Goal: Task Accomplishment & Management: Use online tool/utility

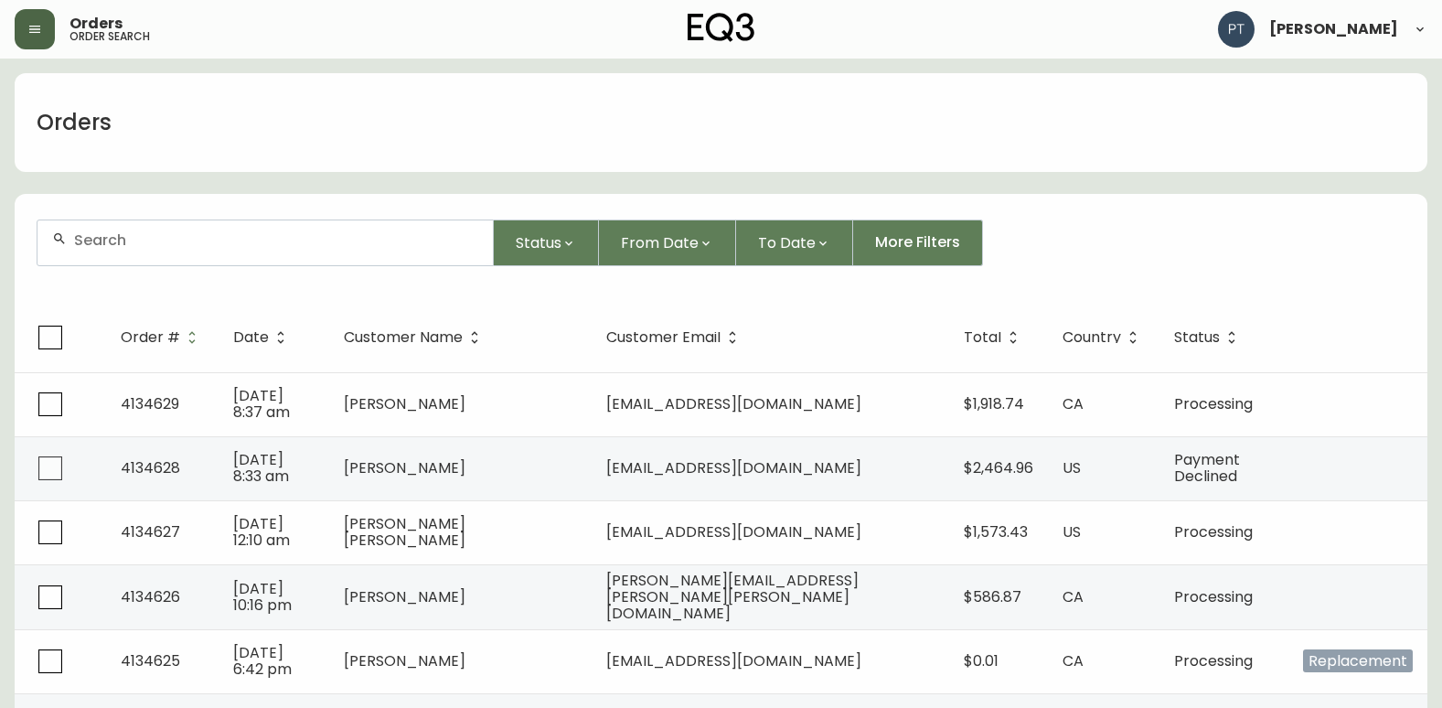
click at [24, 21] on button "button" at bounding box center [35, 29] width 40 height 40
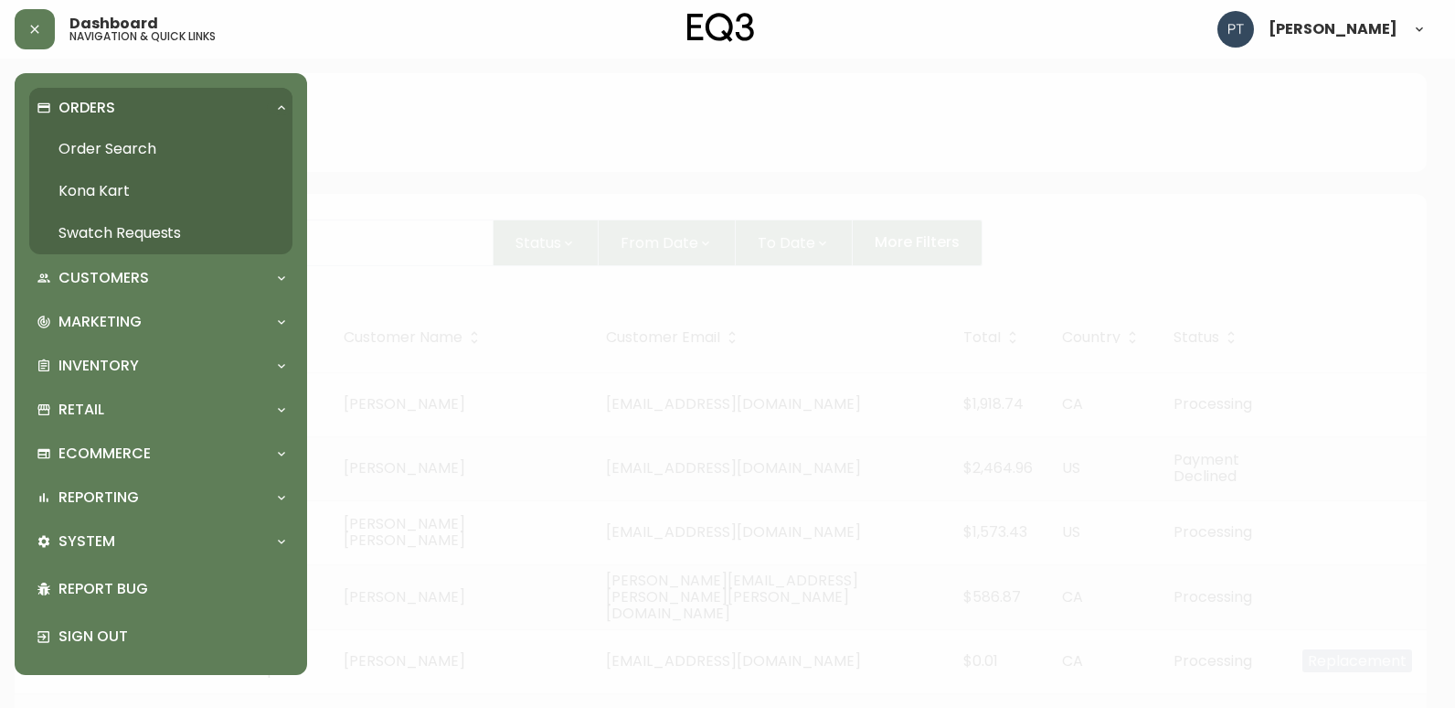
click at [119, 230] on link "Swatch Requests" at bounding box center [160, 233] width 263 height 42
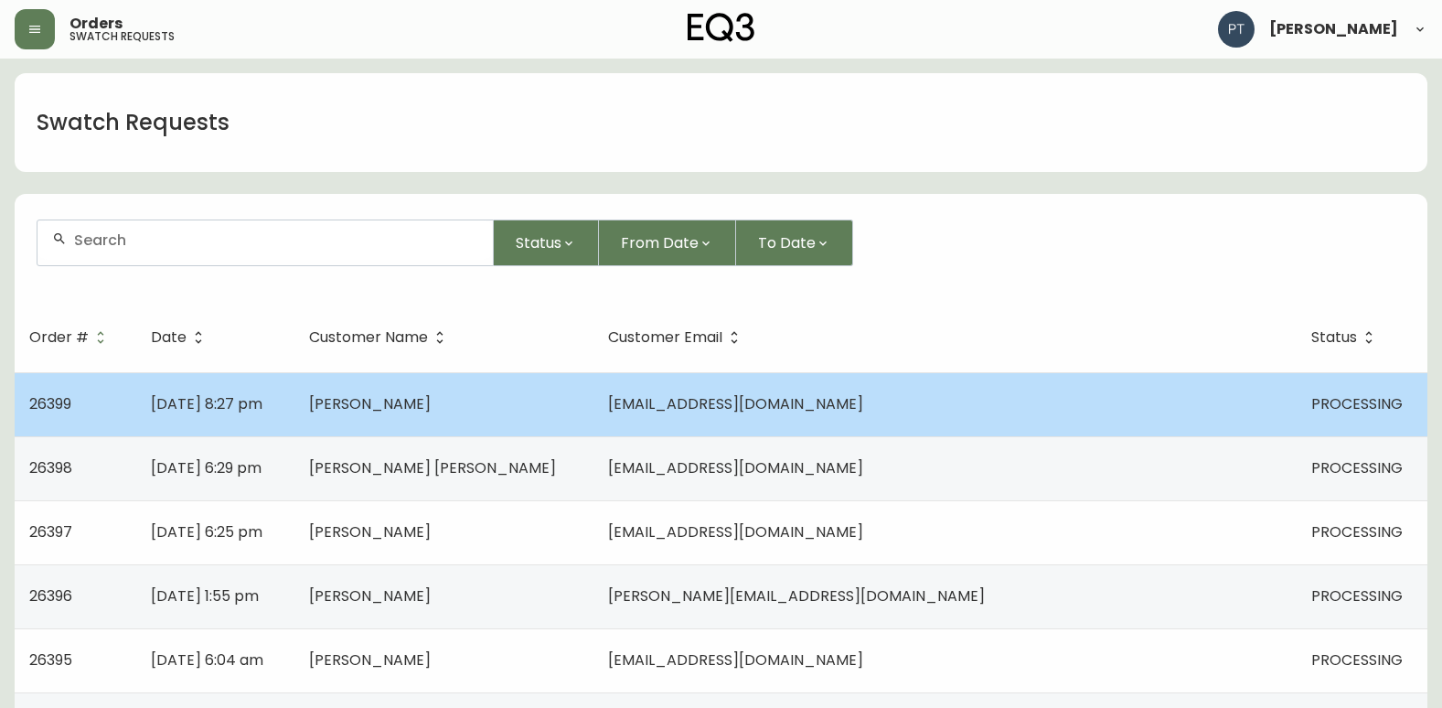
click at [593, 398] on td "[PERSON_NAME]" at bounding box center [443, 404] width 299 height 64
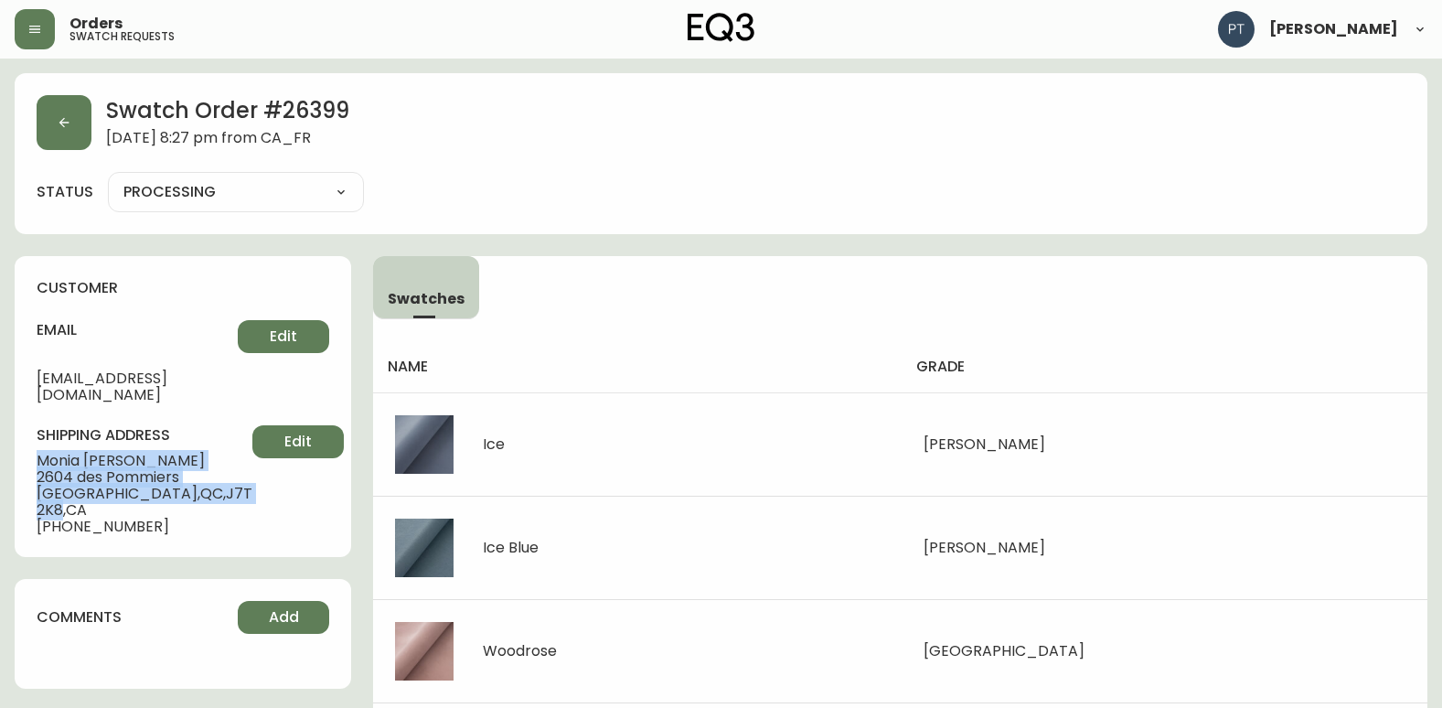
drag, startPoint x: 37, startPoint y: 442, endPoint x: 215, endPoint y: 486, distance: 182.9
click at [215, 486] on div "shipping address [PERSON_NAME] [STREET_ADDRESS] [PHONE_NUMBER] Edit" at bounding box center [183, 480] width 293 height 110
copy div "[PERSON_NAME] [STREET_ADDRESS]"
click at [71, 104] on button "button" at bounding box center [64, 122] width 55 height 55
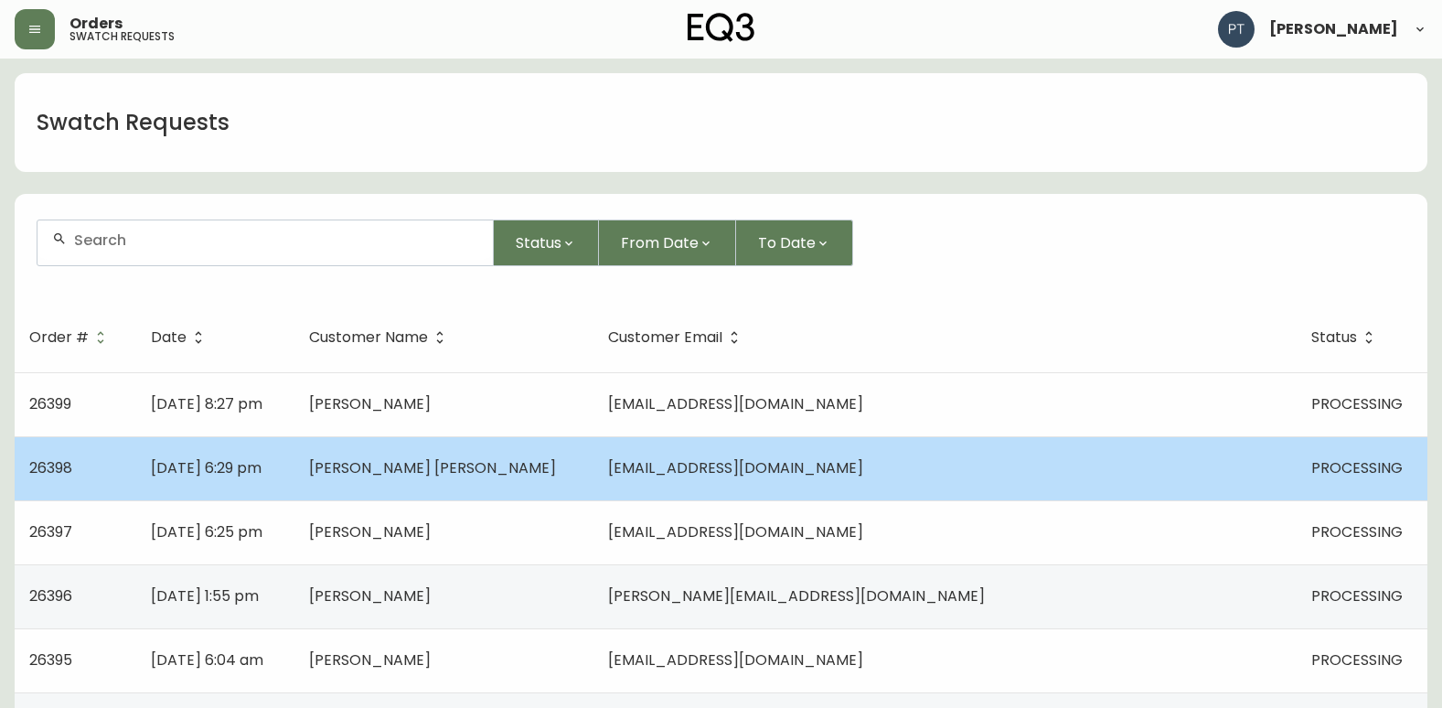
click at [544, 484] on td "[PERSON_NAME] [PERSON_NAME]" at bounding box center [443, 468] width 299 height 64
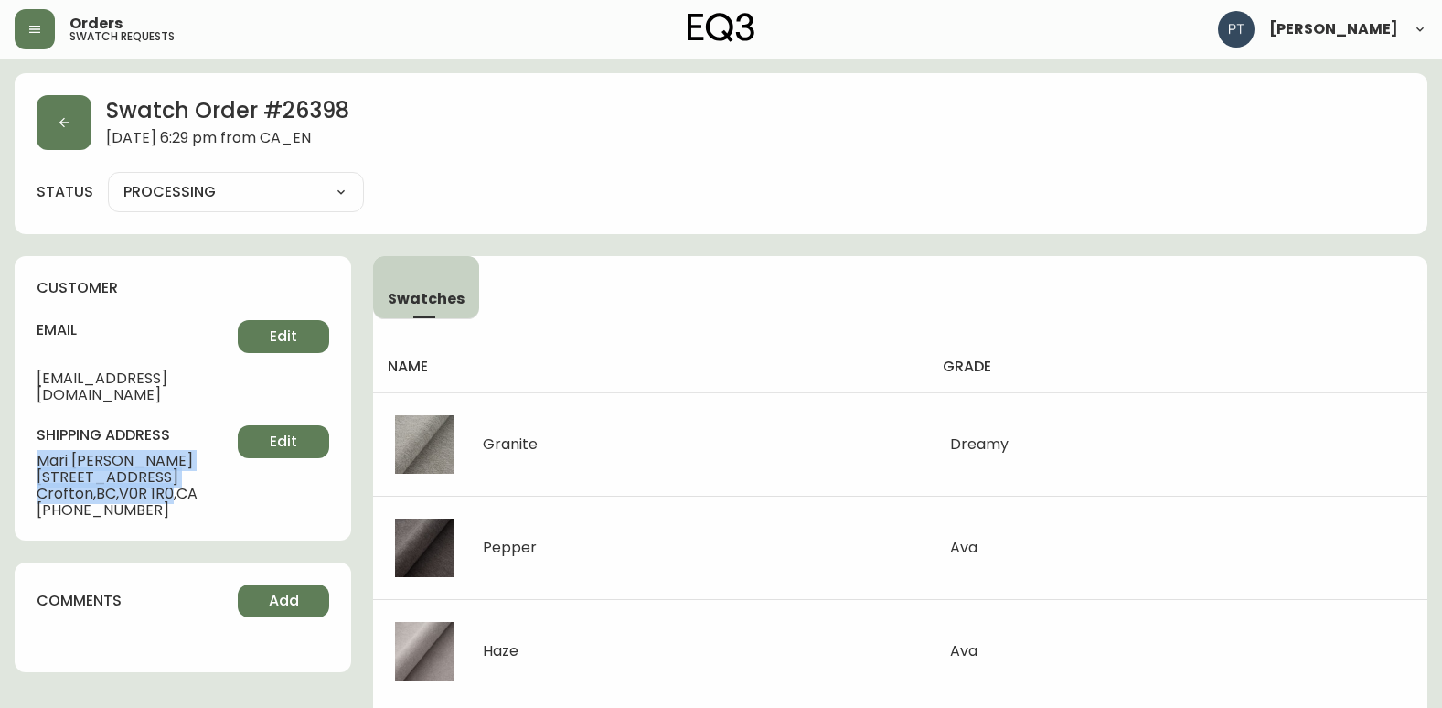
drag, startPoint x: 41, startPoint y: 442, endPoint x: 176, endPoint y: 484, distance: 141.4
click at [176, 484] on div "shipping address [PERSON_NAME][GEOGRAPHIC_DATA][PERSON_NAME][STREET_ADDRESS] [P…" at bounding box center [183, 471] width 293 height 93
copy div "[PERSON_NAME] [PERSON_NAME] [STREET_ADDRESS]"
drag, startPoint x: 32, startPoint y: 141, endPoint x: 42, endPoint y: 135, distance: 11.5
click at [31, 138] on div "Swatch Order # 26398 [DATE] 6:29 pm from [GEOGRAPHIC_DATA] status PROCESSING PR…" at bounding box center [721, 153] width 1412 height 161
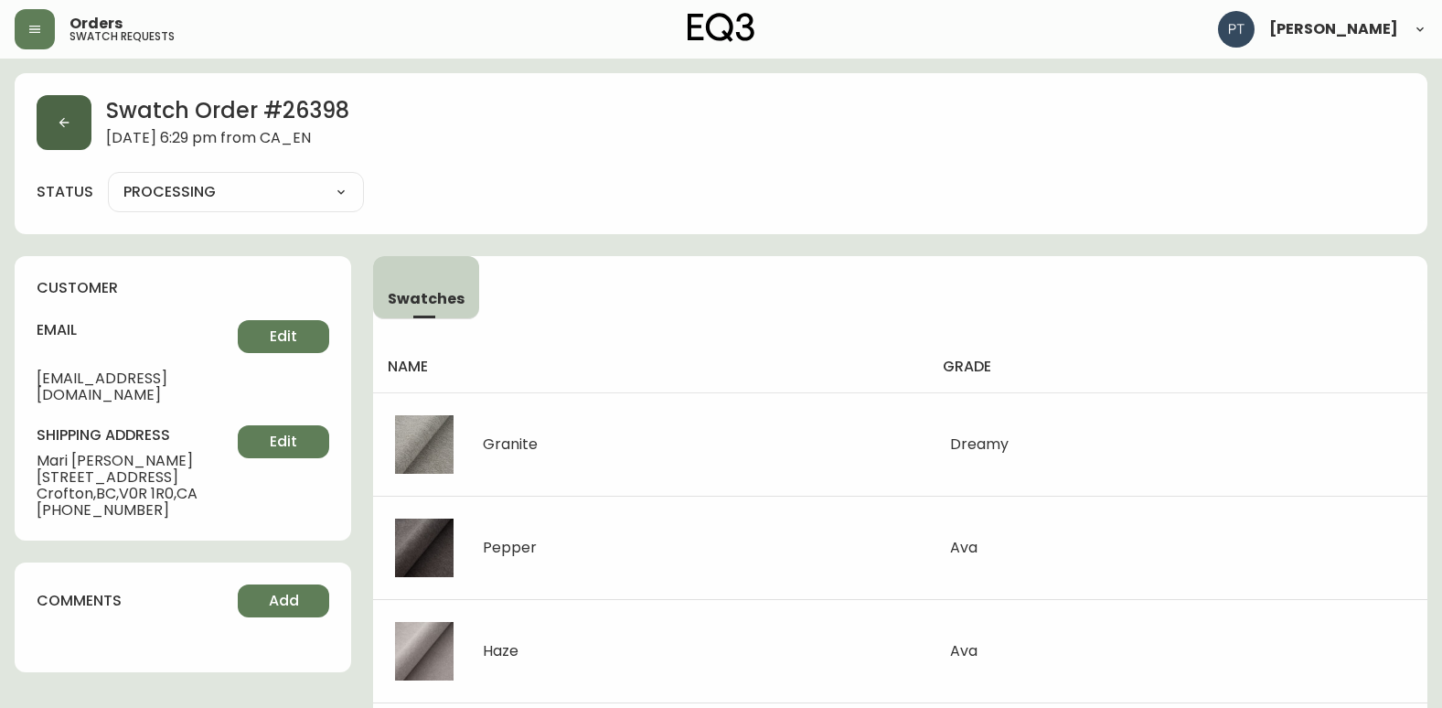
click at [55, 125] on button "button" at bounding box center [64, 122] width 55 height 55
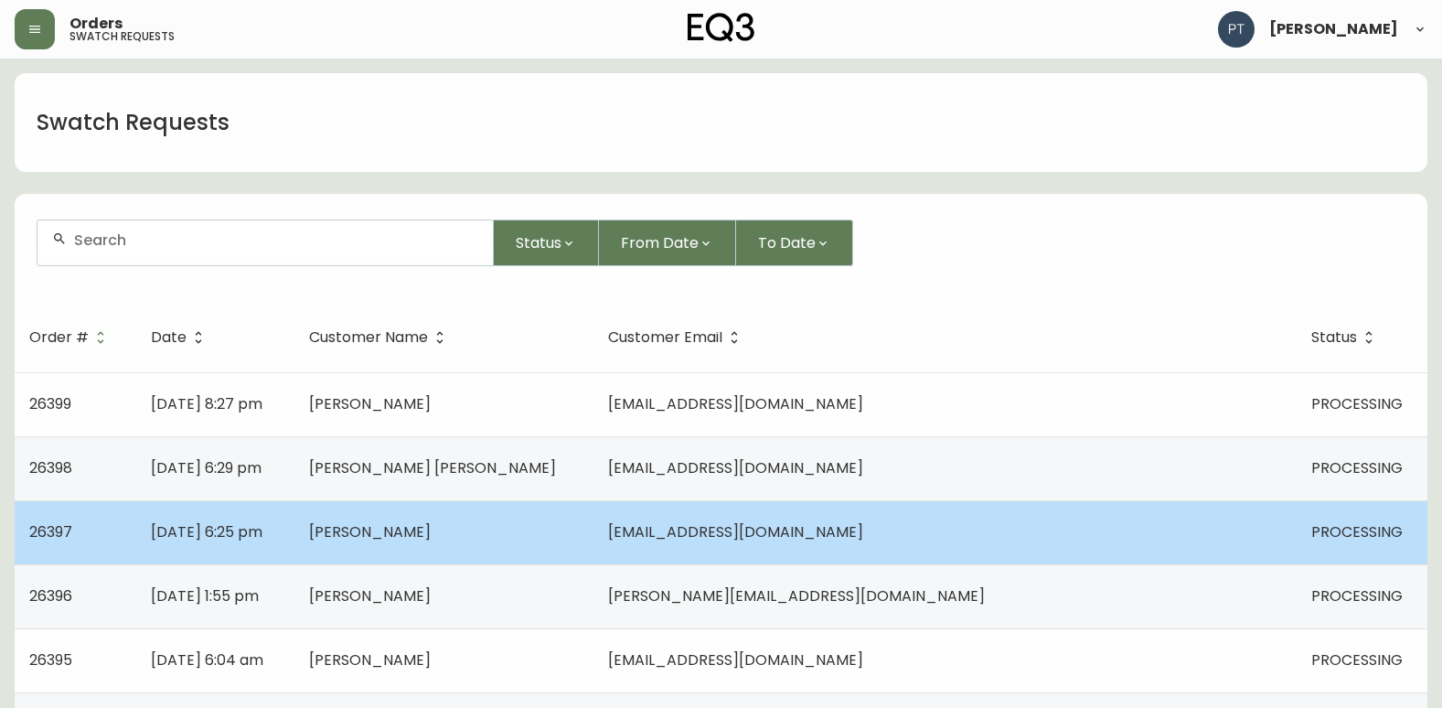
click at [863, 528] on span "[EMAIL_ADDRESS][DOMAIN_NAME]" at bounding box center [735, 531] width 255 height 21
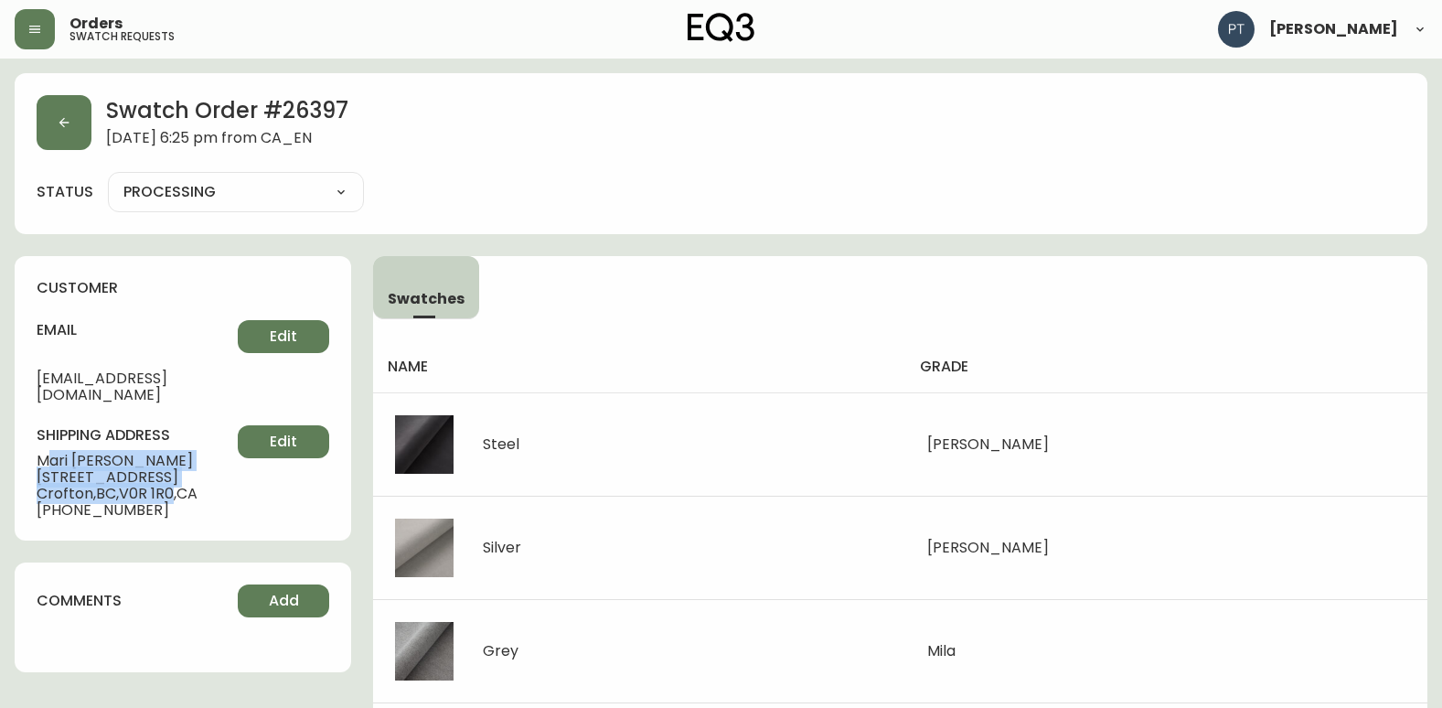
drag, startPoint x: 36, startPoint y: 442, endPoint x: 181, endPoint y: 474, distance: 148.7
click at [181, 474] on div "customer email [EMAIL_ADDRESS][DOMAIN_NAME] Edit shipping address [PERSON_NAME]…" at bounding box center [183, 398] width 336 height 284
copy div "[PERSON_NAME] [STREET_ADDRESS]"
click at [71, 134] on button "button" at bounding box center [64, 122] width 55 height 55
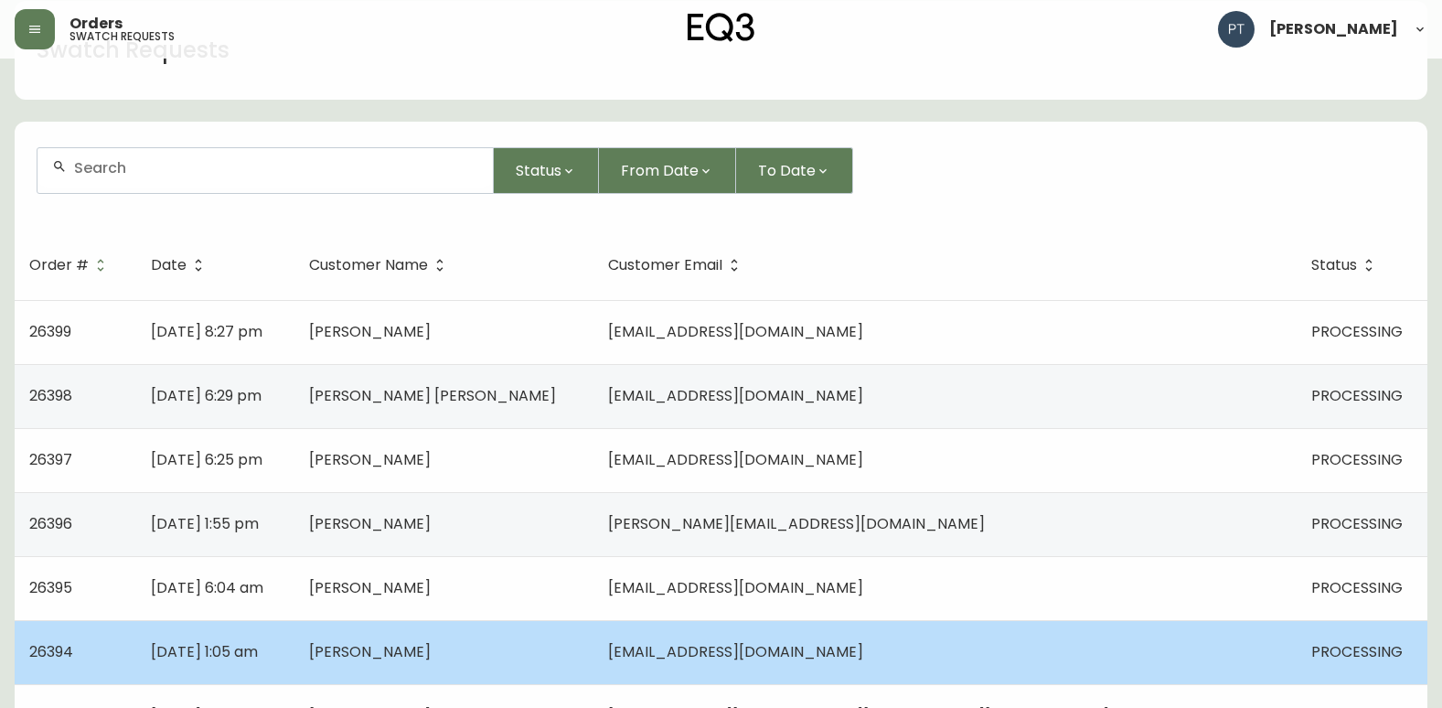
scroll to position [183, 0]
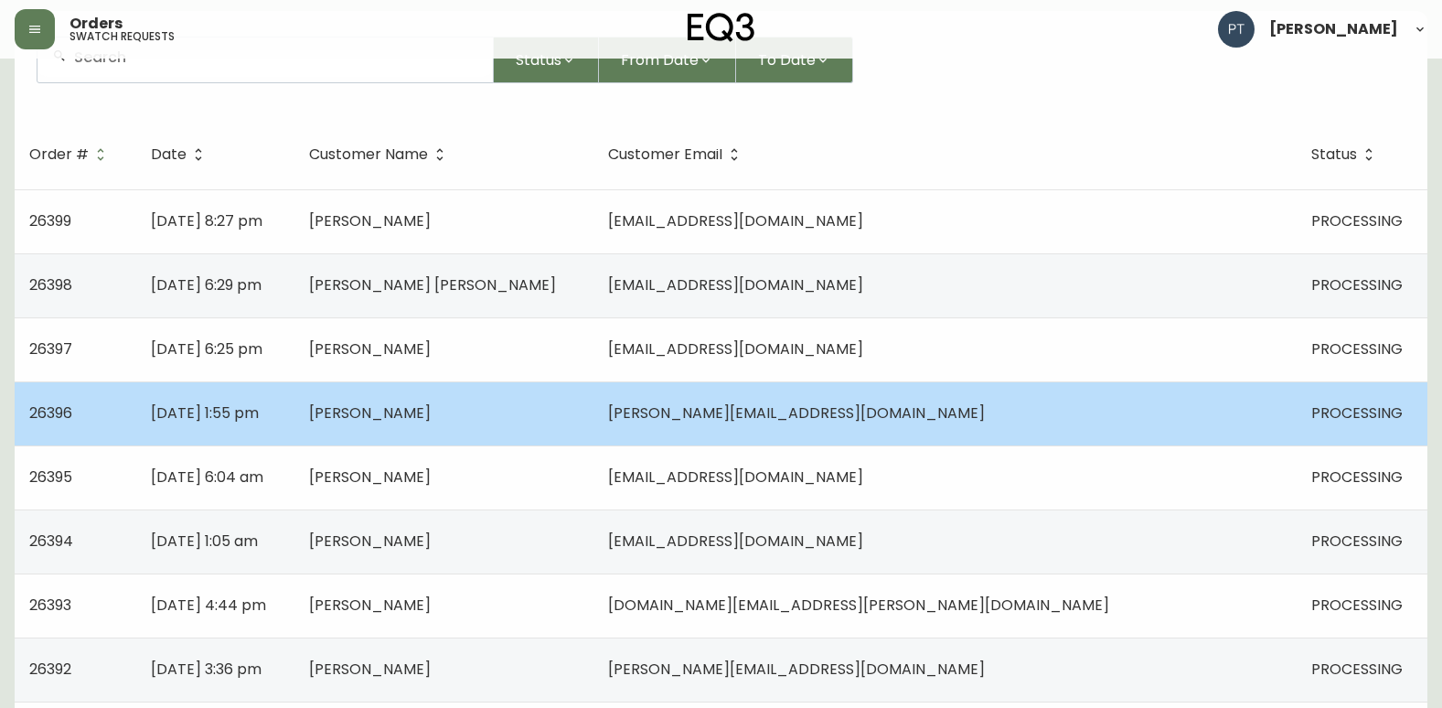
click at [294, 416] on td "[DATE] 1:55 pm" at bounding box center [215, 413] width 158 height 64
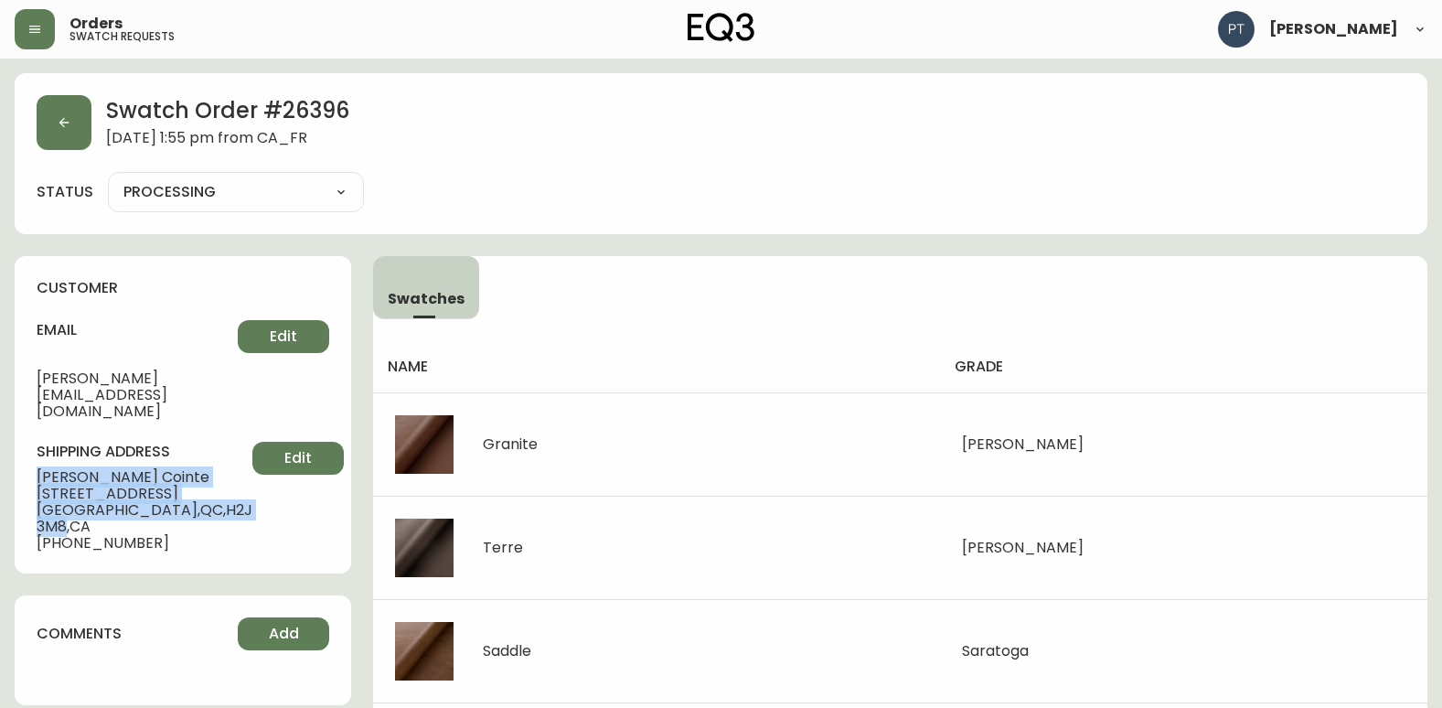
drag, startPoint x: 36, startPoint y: 437, endPoint x: 199, endPoint y: 478, distance: 168.7
click at [199, 478] on div "customer email [PERSON_NAME][EMAIL_ADDRESS][DOMAIN_NAME] Edit shipping address …" at bounding box center [183, 414] width 336 height 317
copy div "[PERSON_NAME] [STREET_ADDRESS]"
click at [74, 118] on button "button" at bounding box center [64, 122] width 55 height 55
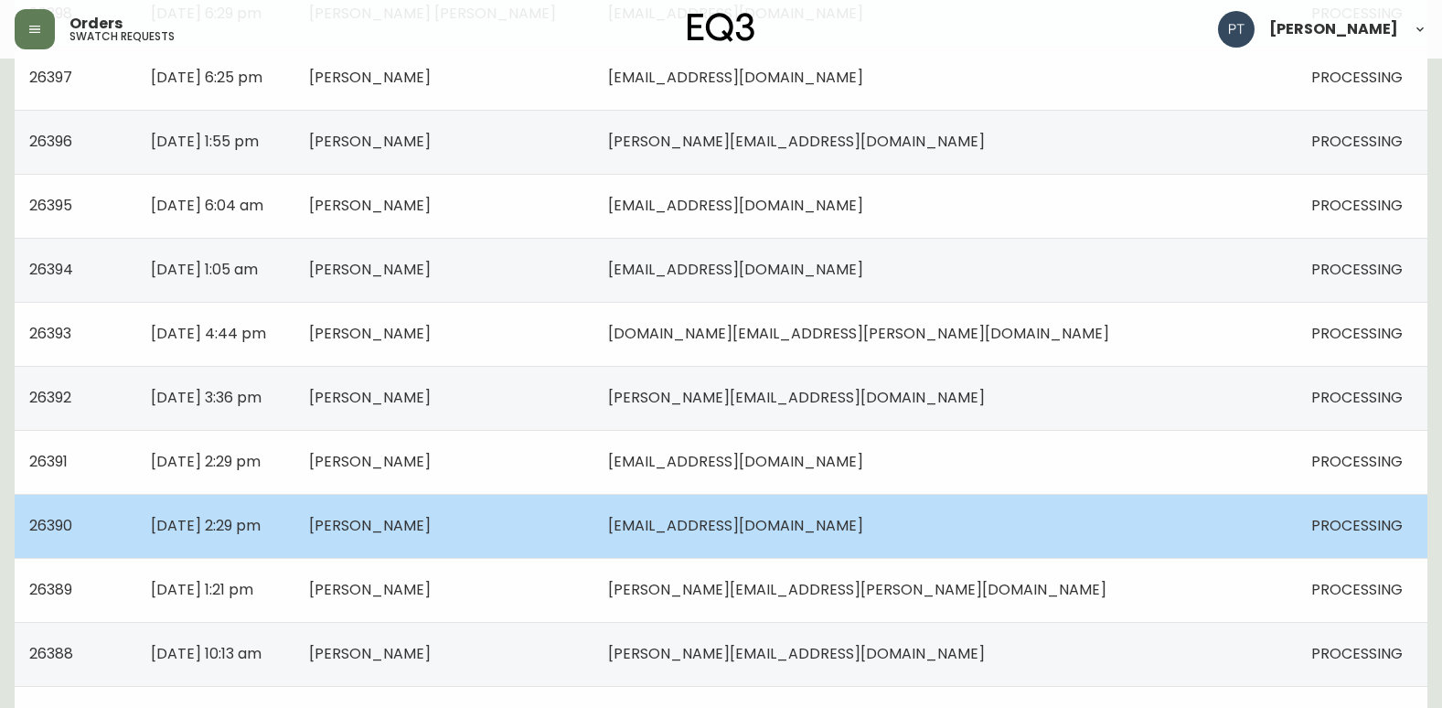
scroll to position [457, 0]
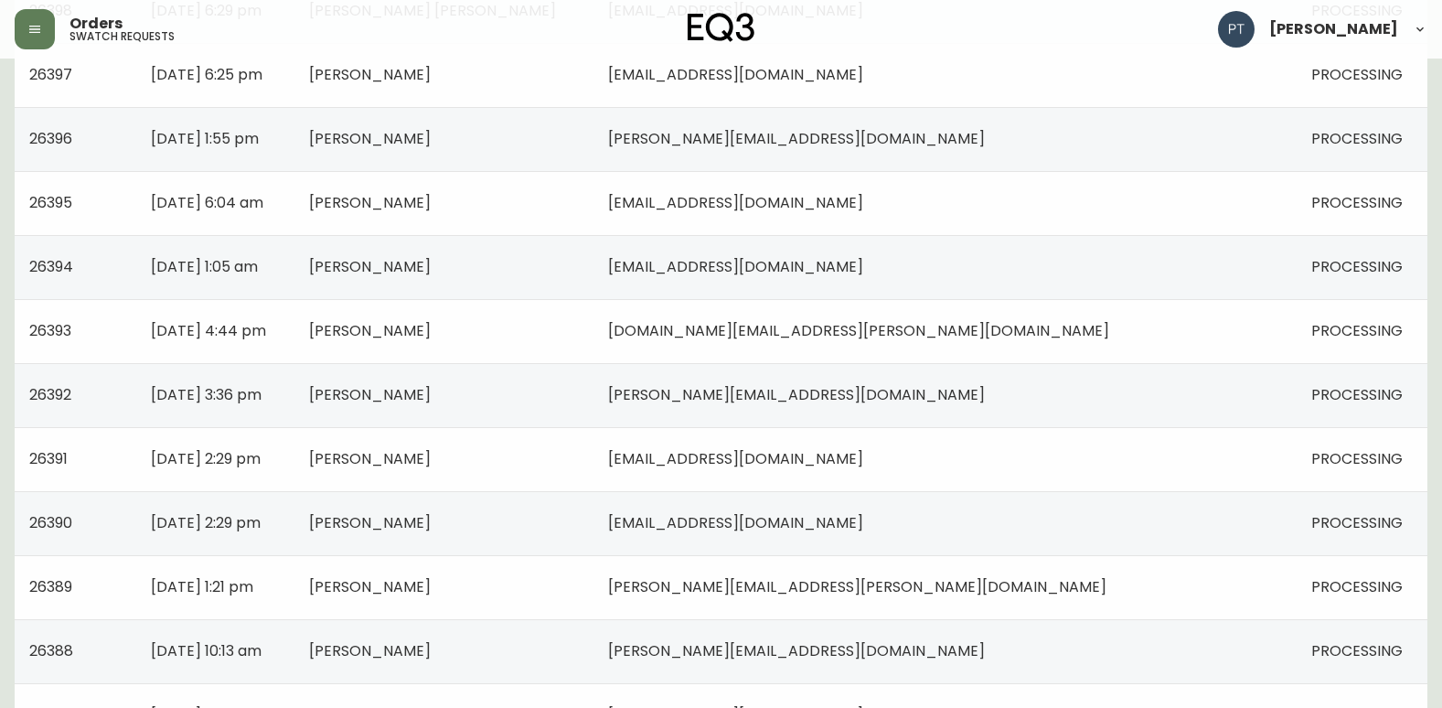
click at [593, 205] on td "[PERSON_NAME]" at bounding box center [443, 203] width 299 height 64
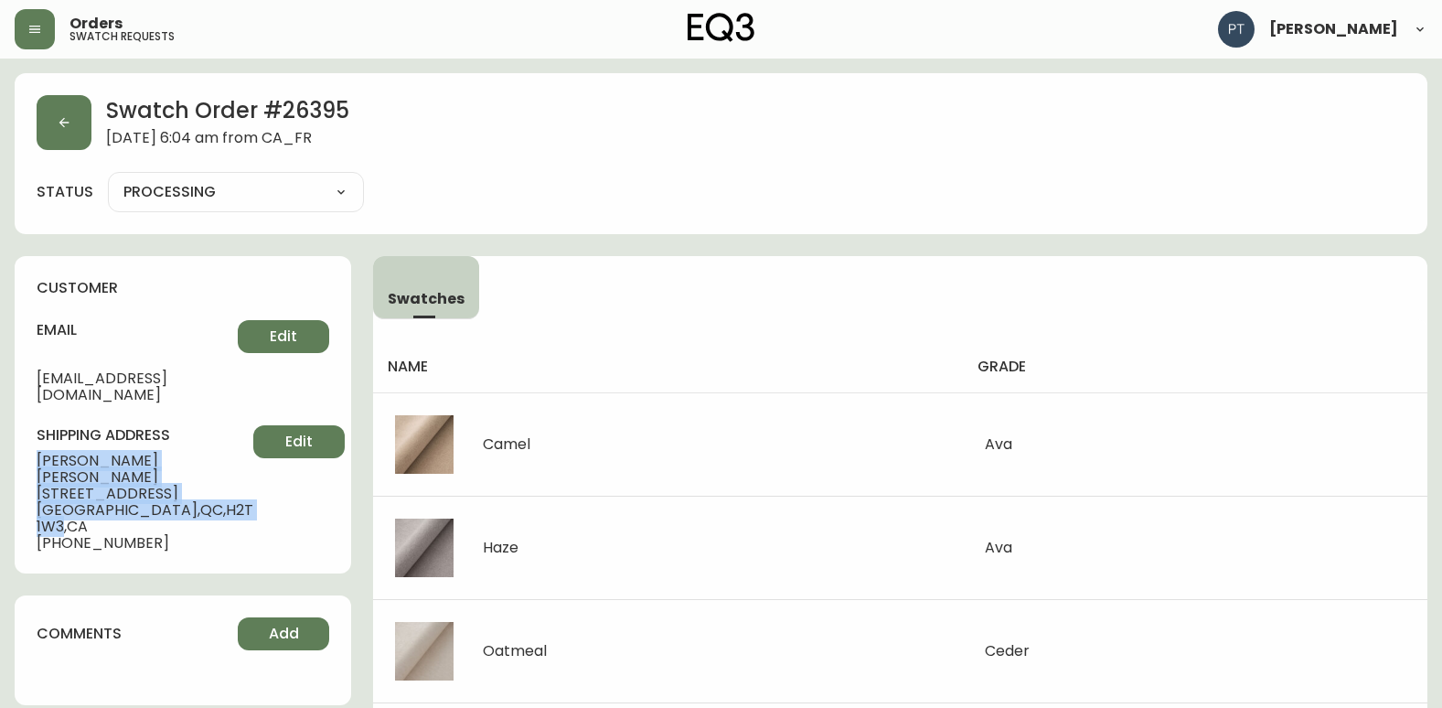
drag, startPoint x: 35, startPoint y: 436, endPoint x: 193, endPoint y: 474, distance: 162.5
click at [193, 474] on div "customer email [EMAIL_ADDRESS][DOMAIN_NAME] Edit shipping address [PERSON_NAME]…" at bounding box center [183, 414] width 336 height 317
copy div "[PERSON_NAME] [STREET_ADDRESS]"
click at [54, 108] on button "button" at bounding box center [64, 122] width 55 height 55
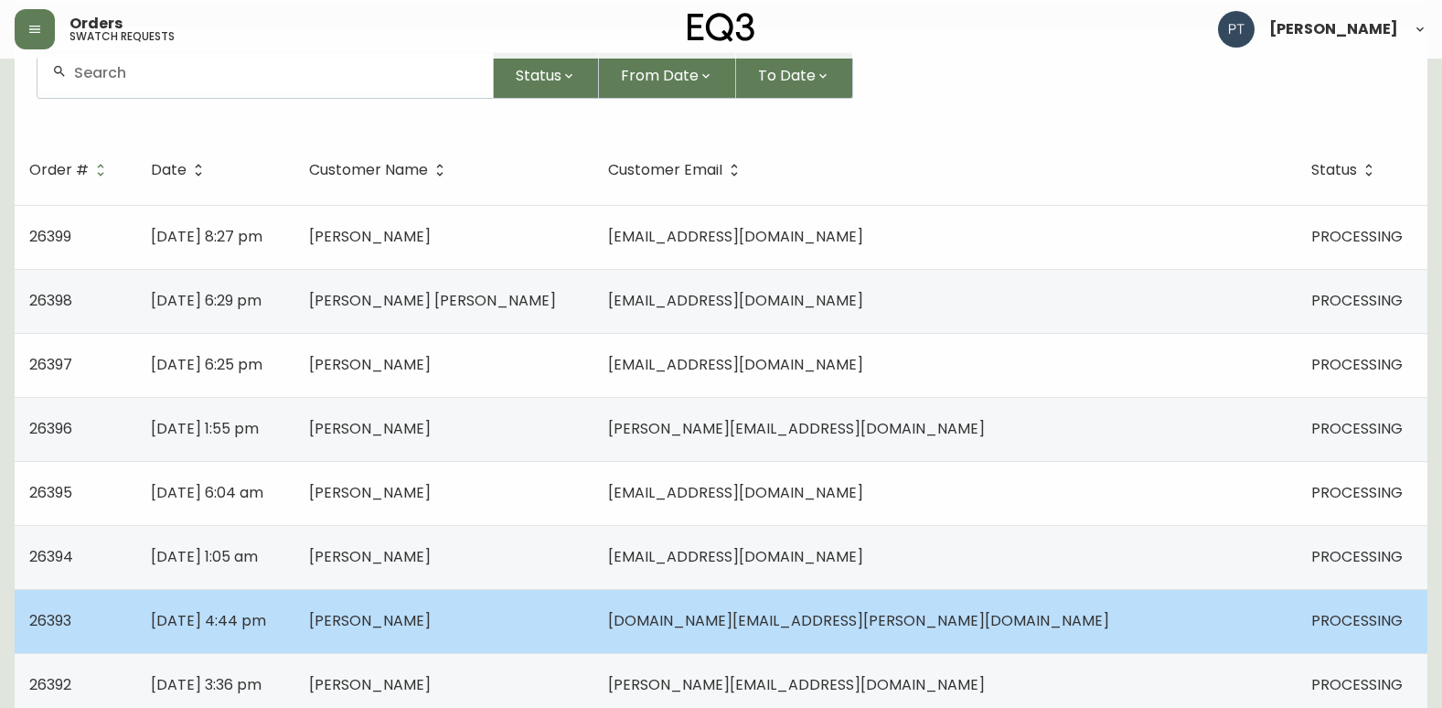
scroll to position [183, 0]
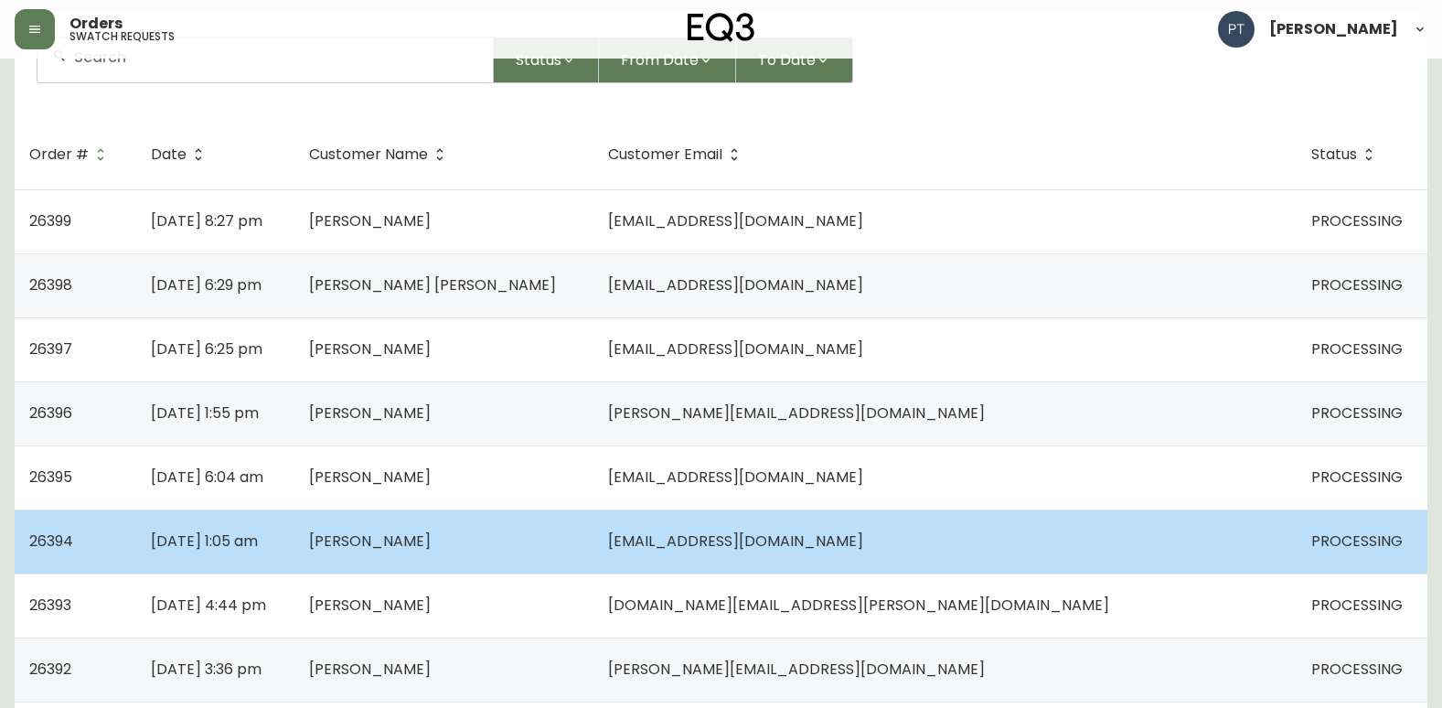
click at [431, 539] on span "[PERSON_NAME]" at bounding box center [370, 540] width 122 height 21
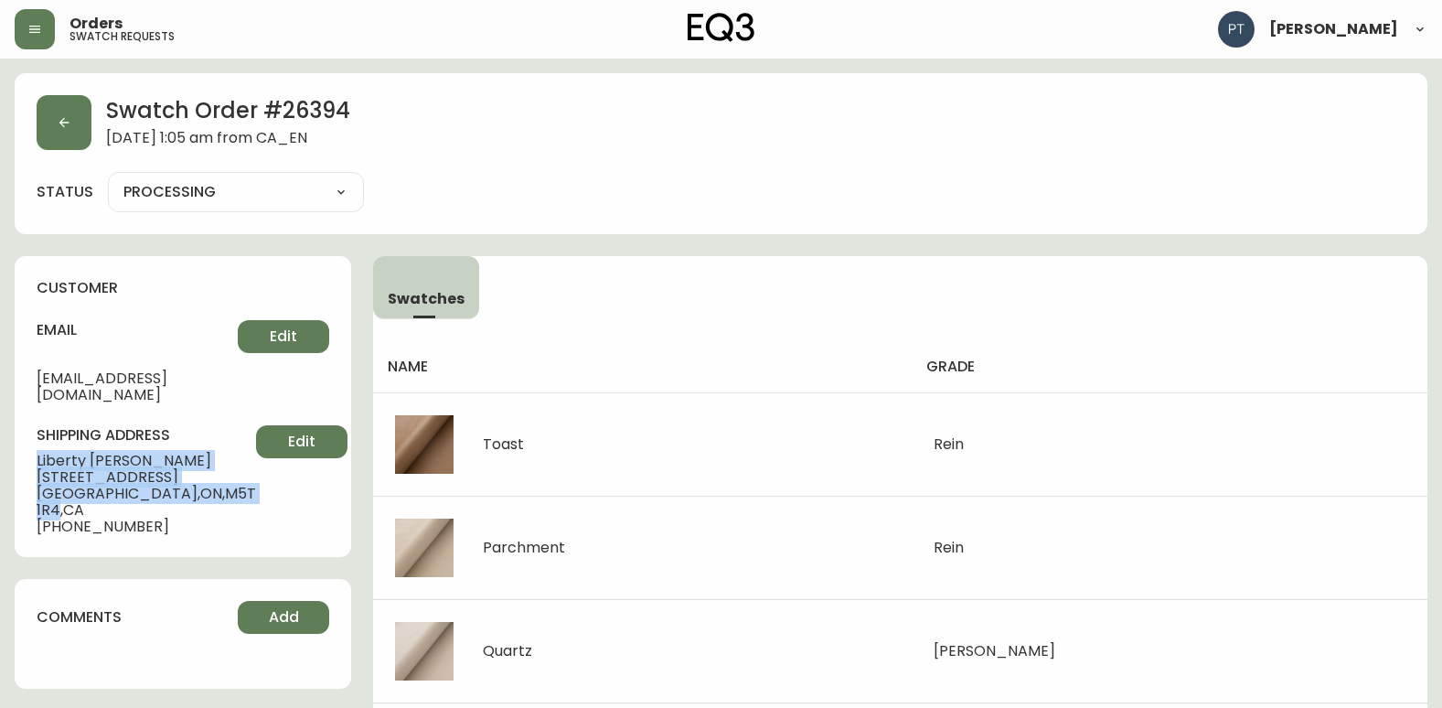
drag, startPoint x: 30, startPoint y: 440, endPoint x: 185, endPoint y: 473, distance: 158.0
click at [185, 473] on div "customer email [EMAIL_ADDRESS][DOMAIN_NAME] Edit shipping address [GEOGRAPHIC_D…" at bounding box center [183, 406] width 336 height 301
copy div "[PERSON_NAME][GEOGRAPHIC_DATA][STREET_ADDRESS]"
click at [83, 117] on button "button" at bounding box center [64, 122] width 55 height 55
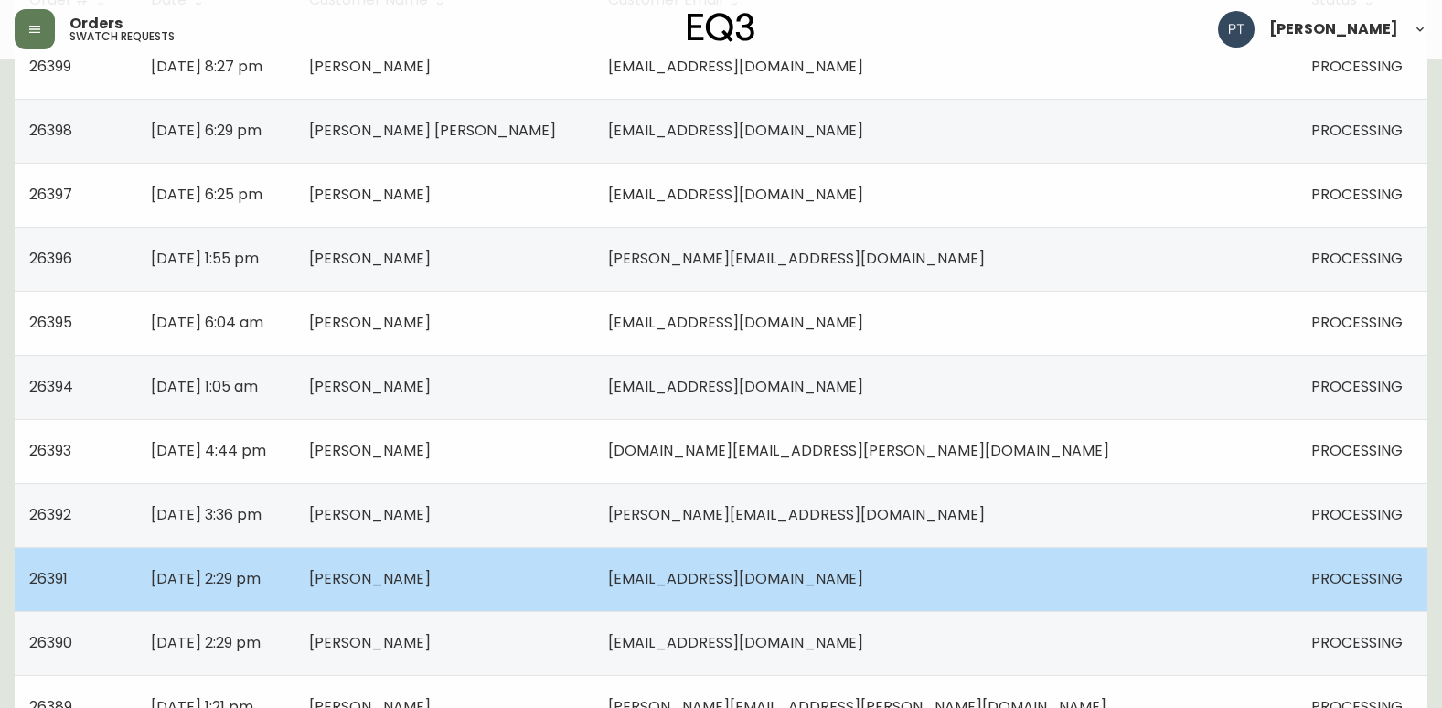
scroll to position [366, 0]
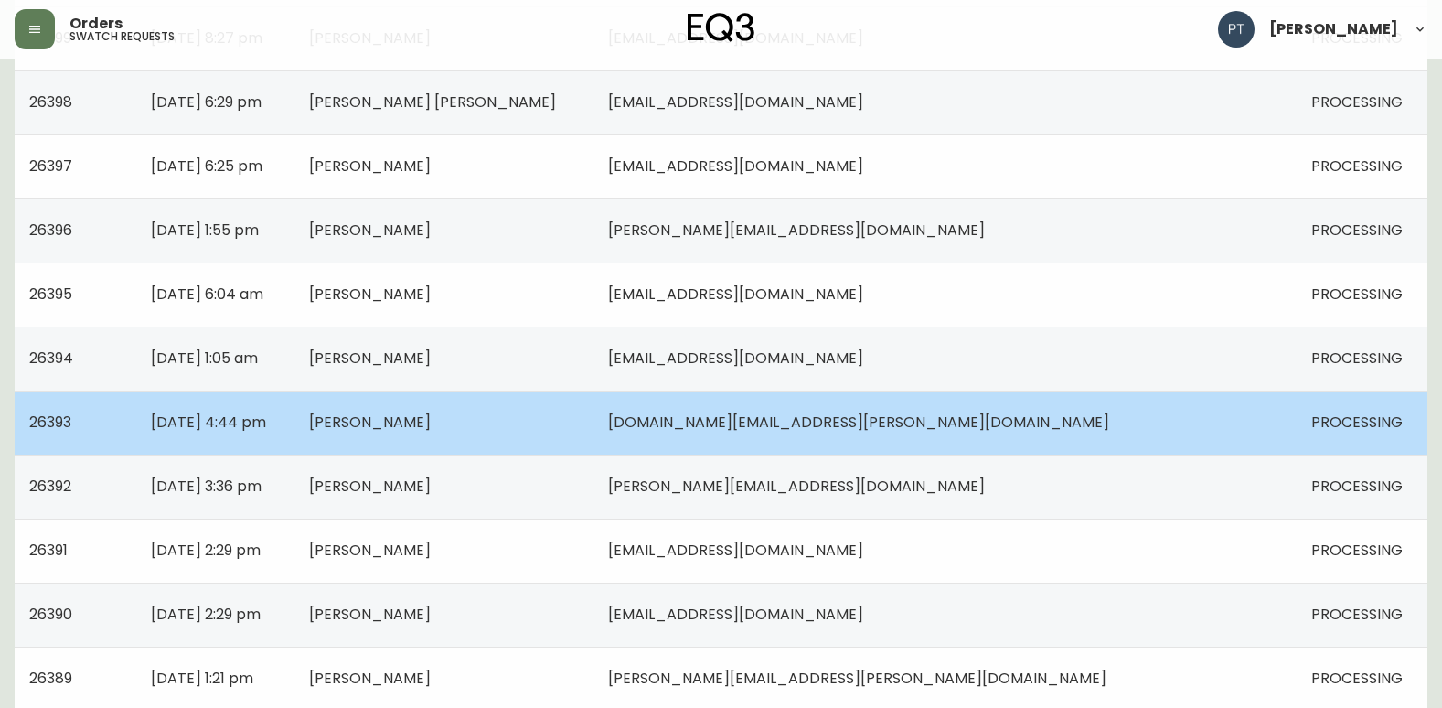
click at [593, 434] on td "[PERSON_NAME]" at bounding box center [443, 422] width 299 height 64
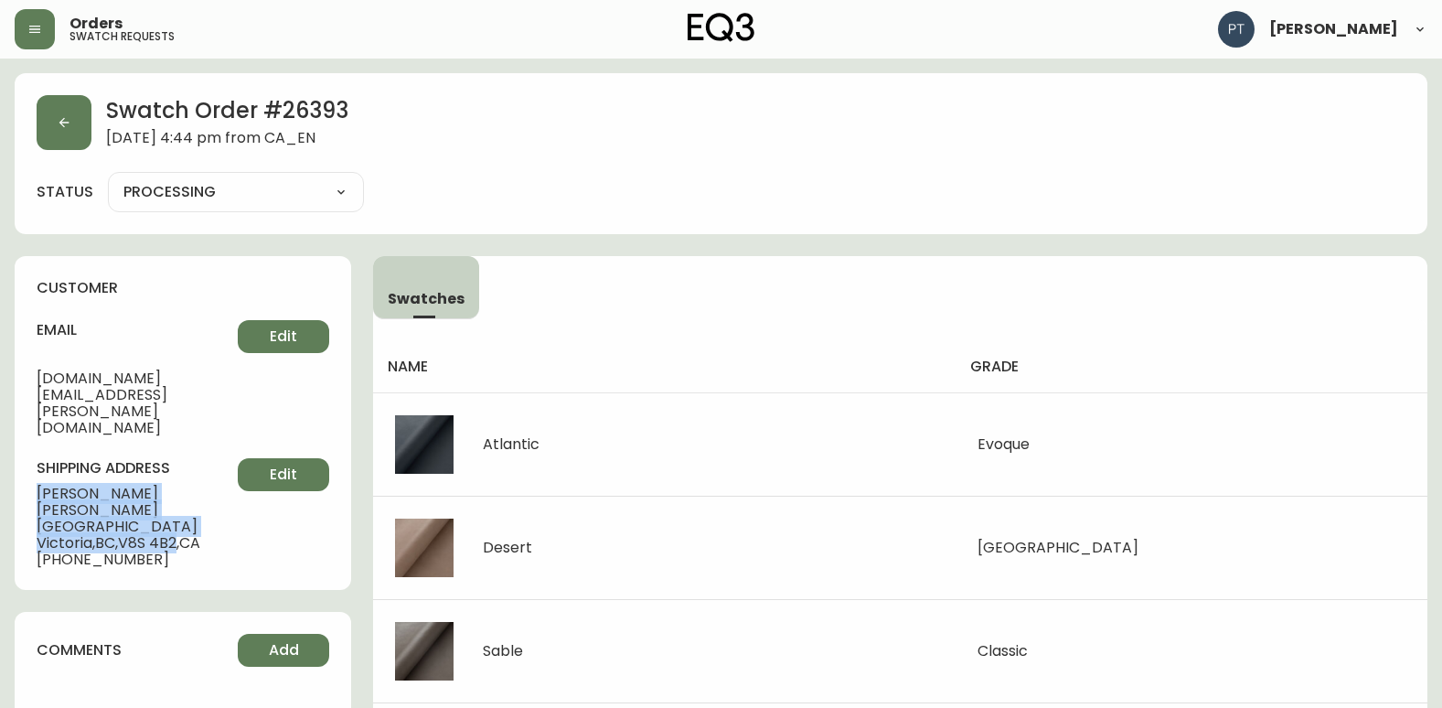
drag, startPoint x: 34, startPoint y: 438, endPoint x: 181, endPoint y: 479, distance: 152.8
click at [181, 479] on div "customer email [DOMAIN_NAME][EMAIL_ADDRESS][PERSON_NAME][DOMAIN_NAME] Edit ship…" at bounding box center [183, 423] width 336 height 334
copy div "[PERSON_NAME] [STREET_ADDRESS]"
click at [63, 130] on button "button" at bounding box center [64, 122] width 55 height 55
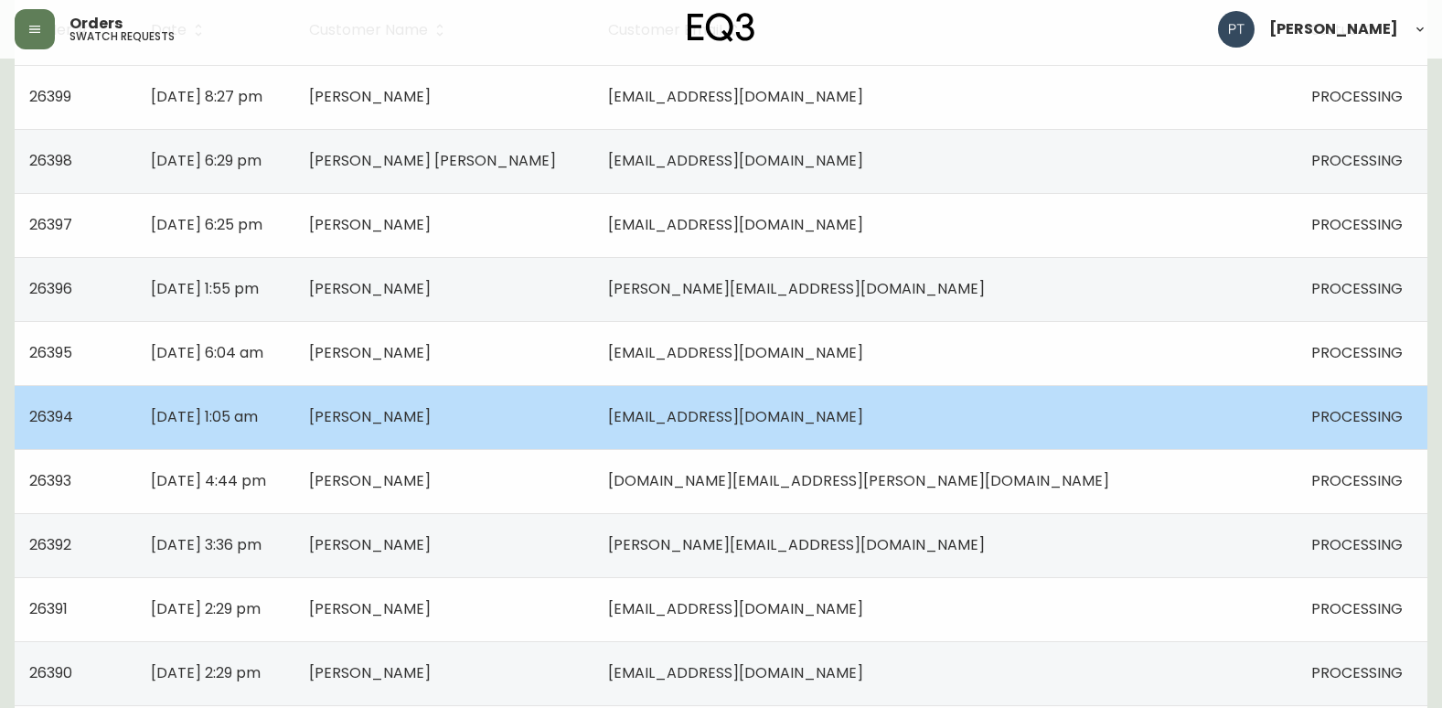
scroll to position [366, 0]
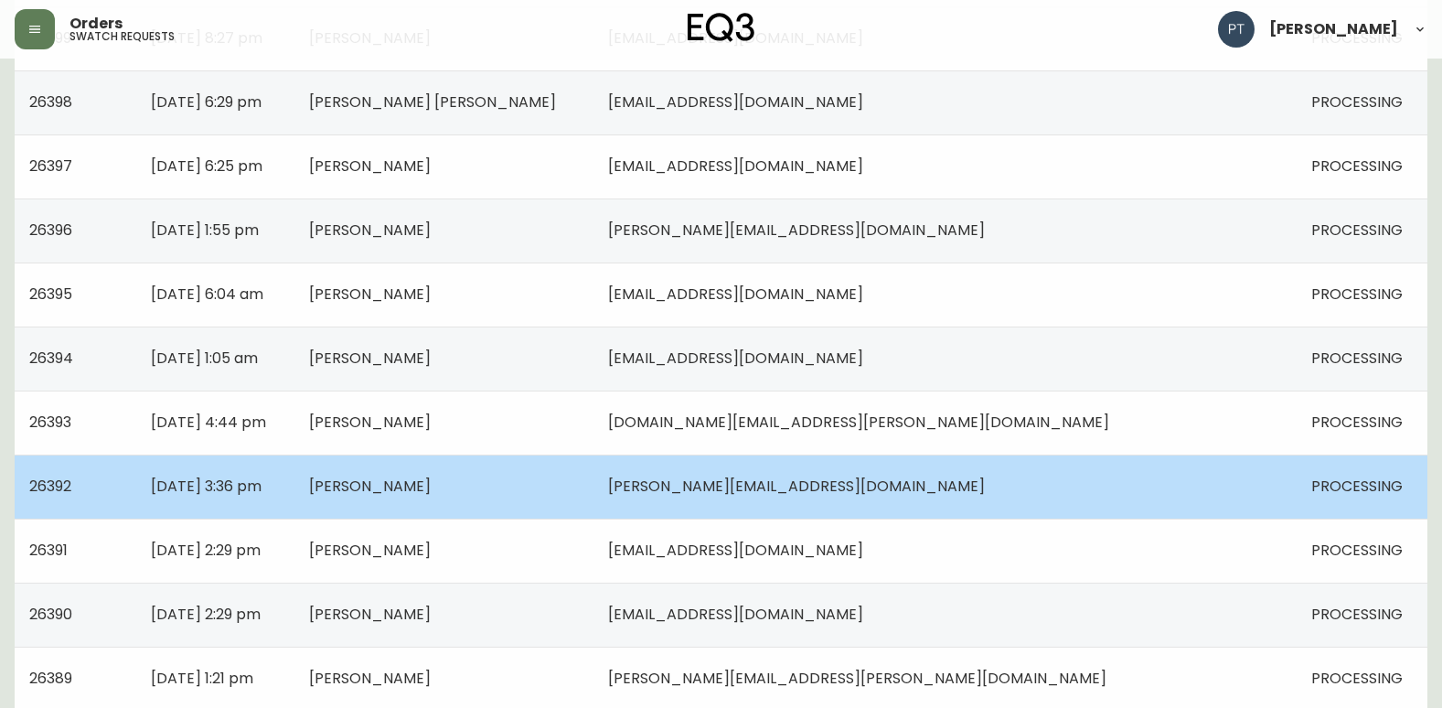
click at [294, 474] on td "[DATE] 3:36 pm" at bounding box center [215, 486] width 158 height 64
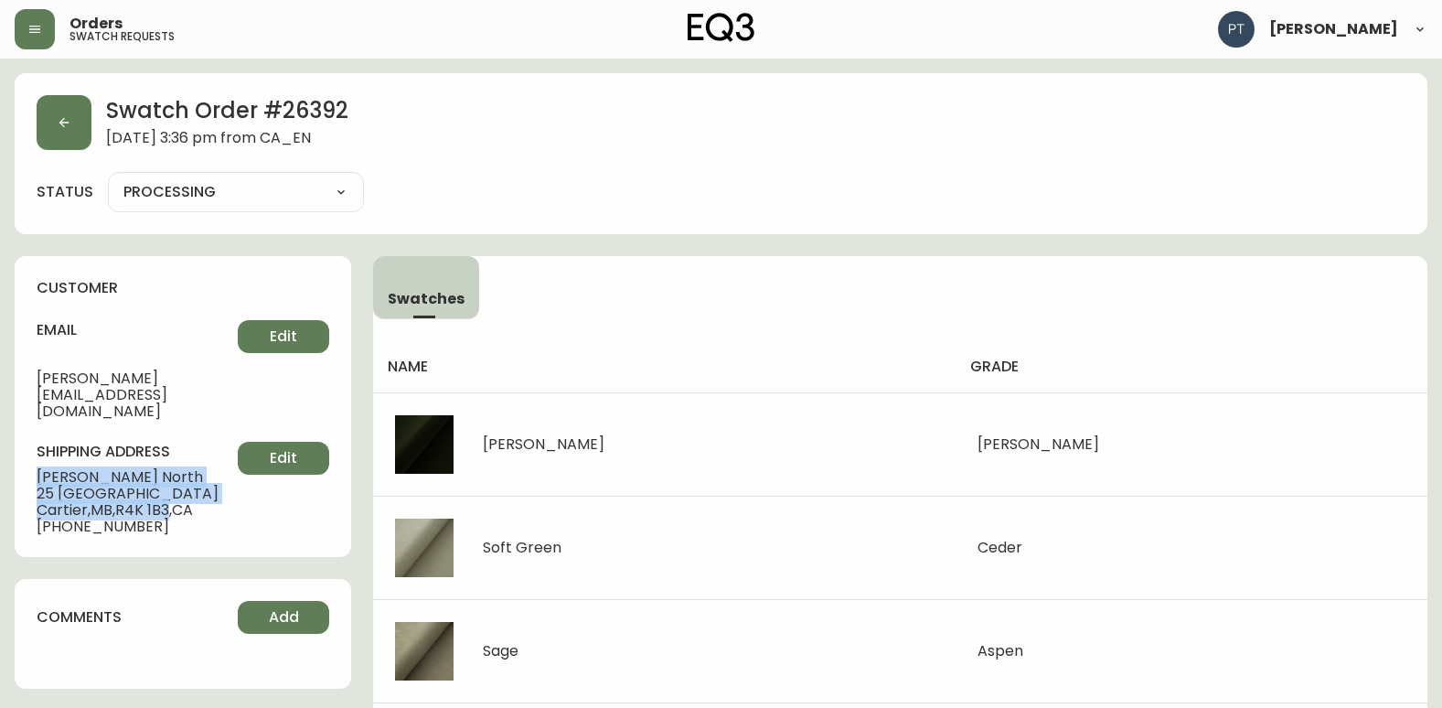
drag, startPoint x: 37, startPoint y: 443, endPoint x: 171, endPoint y: 484, distance: 139.4
click at [171, 484] on div "shipping address [PERSON_NAME][GEOGRAPHIC_DATA][STREET_ADDRESS] [PHONE_NUMBER] …" at bounding box center [183, 488] width 293 height 93
copy div "[PERSON_NAME] [STREET_ADDRESS]"
click at [66, 125] on icon "button" at bounding box center [64, 122] width 15 height 15
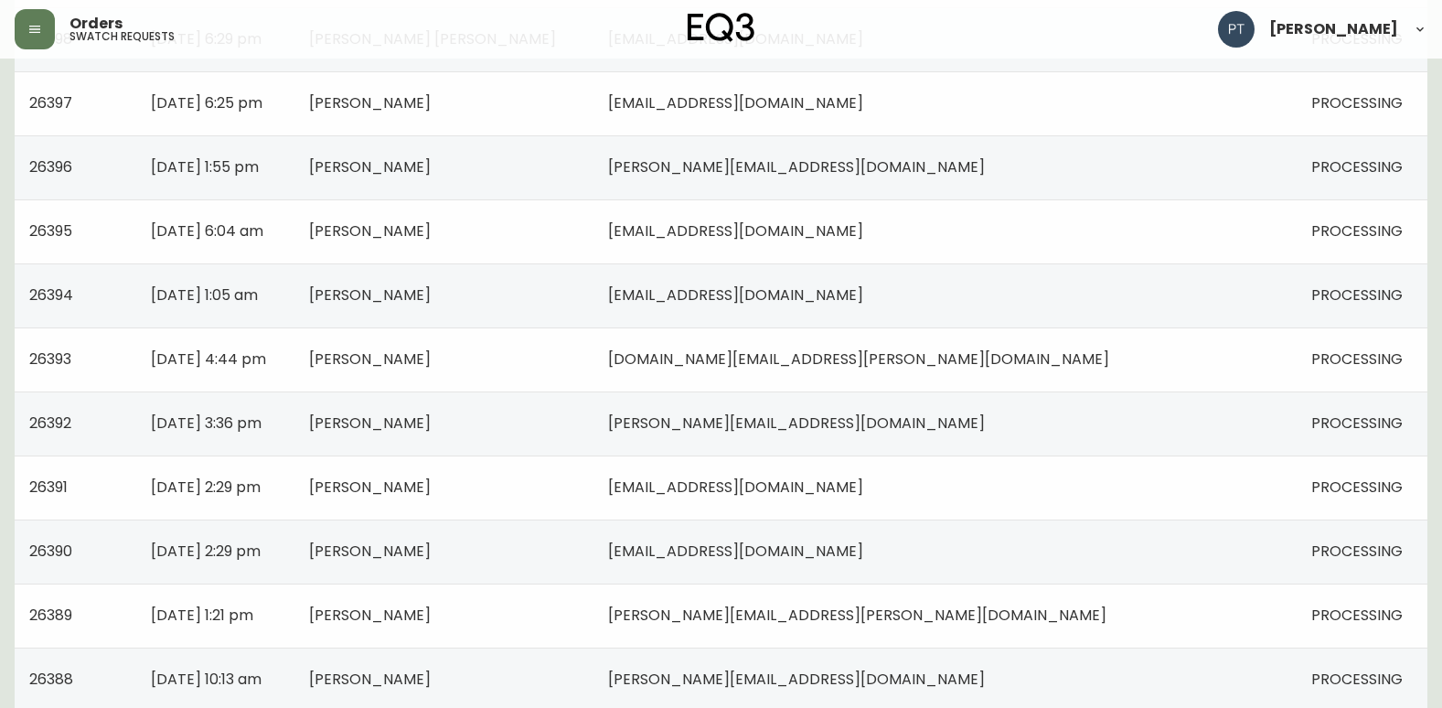
scroll to position [549, 0]
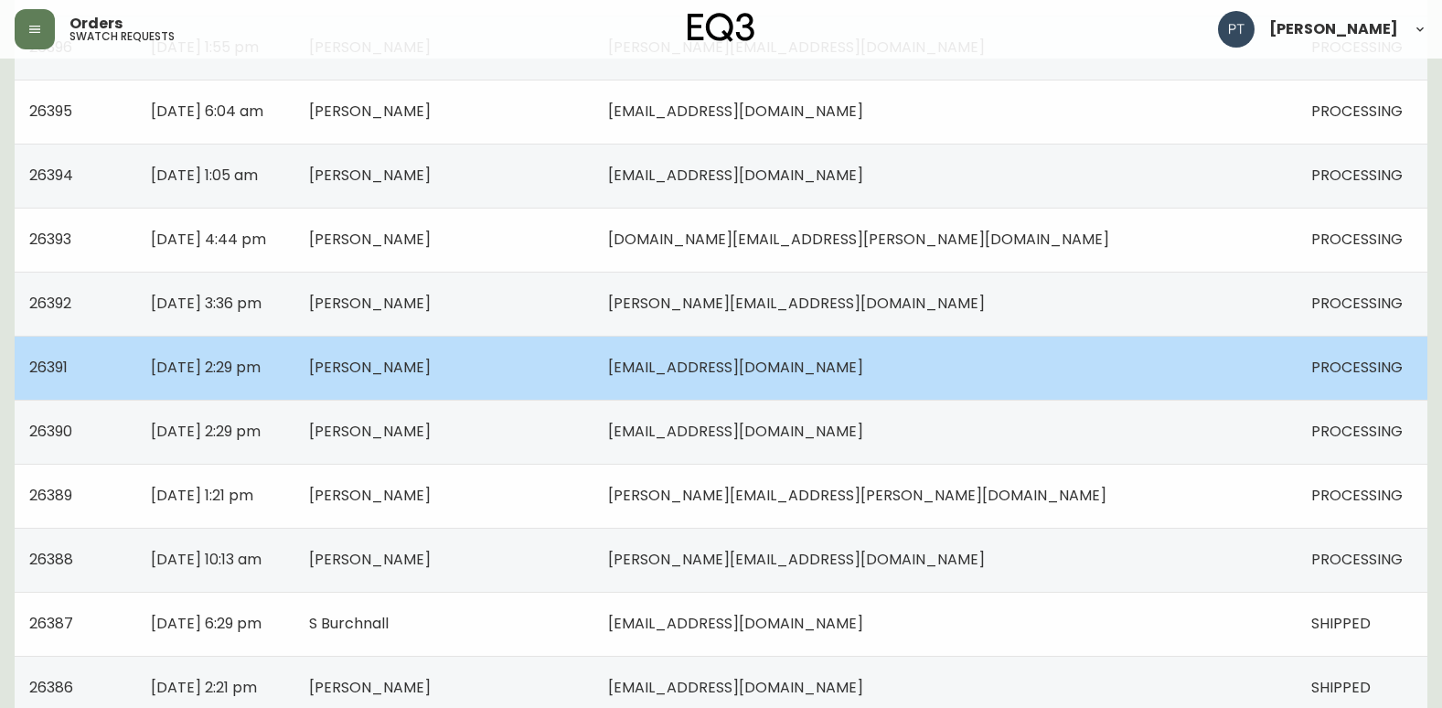
click at [431, 362] on span "[PERSON_NAME]" at bounding box center [370, 367] width 122 height 21
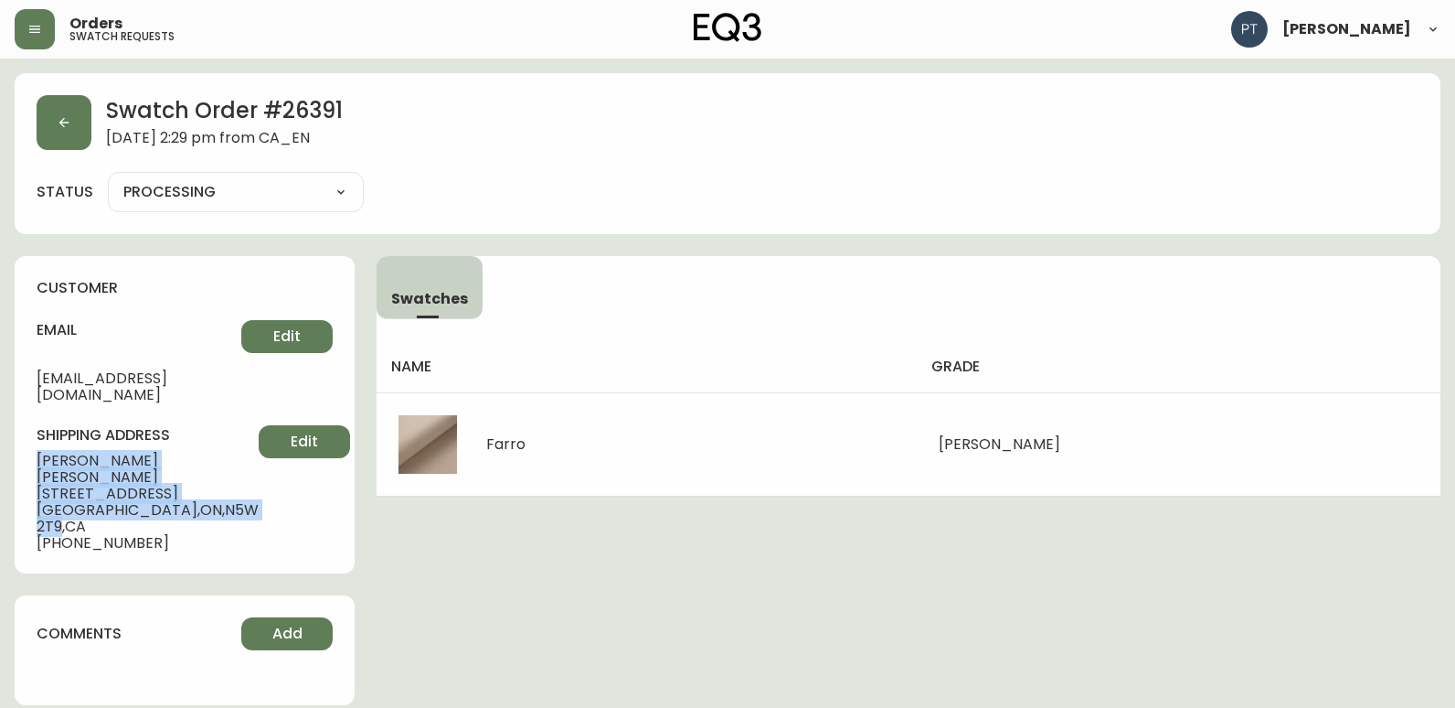
drag, startPoint x: 39, startPoint y: 439, endPoint x: 186, endPoint y: 484, distance: 153.0
click at [186, 484] on div "customer email [EMAIL_ADDRESS][DOMAIN_NAME] Edit shipping address [PERSON_NAME]…" at bounding box center [185, 414] width 340 height 317
copy div "[PERSON_NAME] [STREET_ADDRESS]"
click at [57, 105] on button "button" at bounding box center [64, 122] width 55 height 55
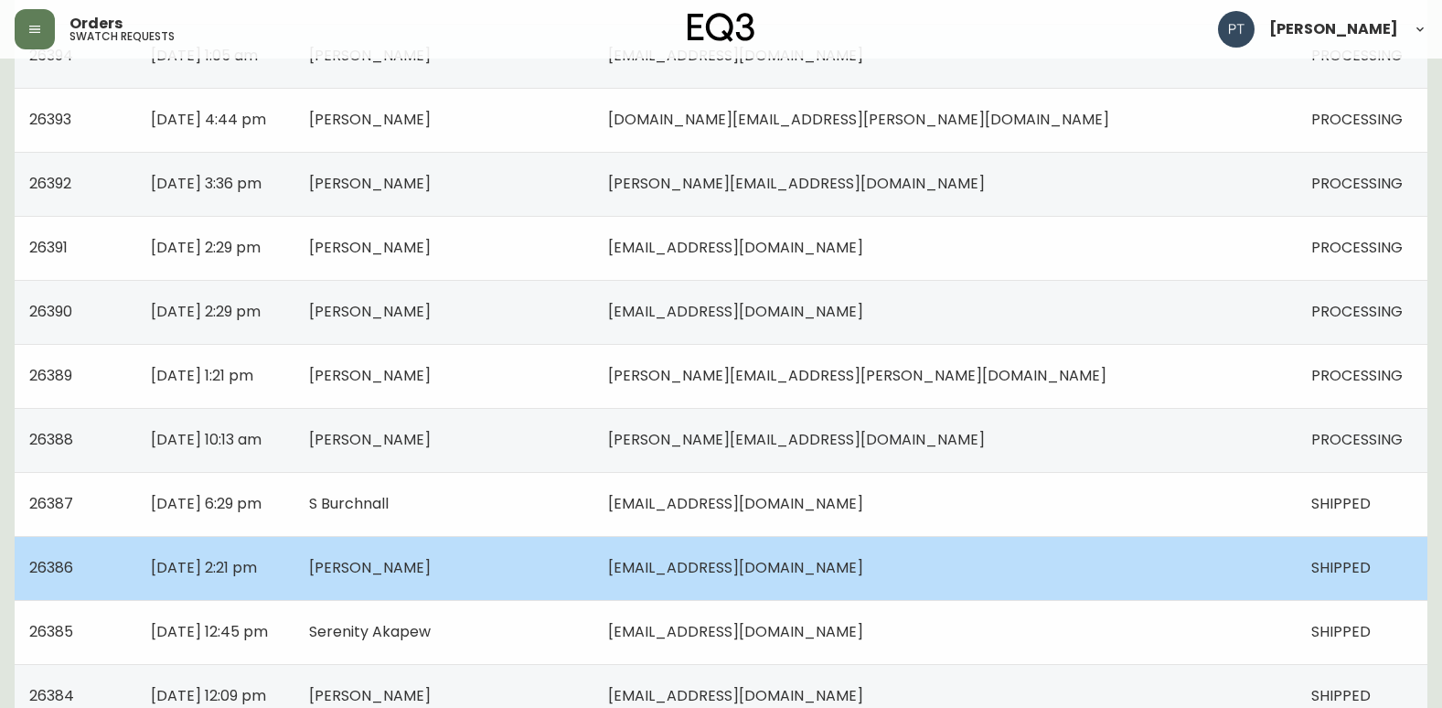
scroll to position [640, 0]
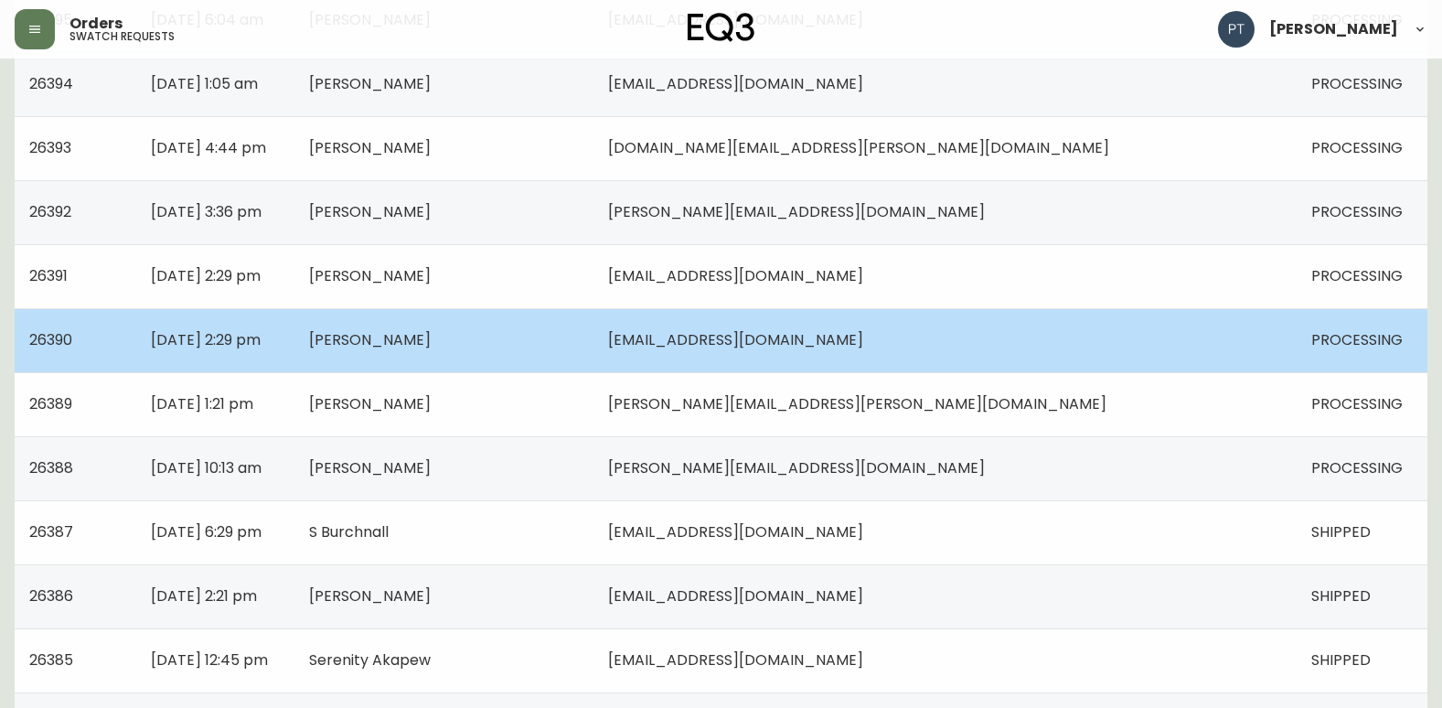
click at [547, 362] on td "[PERSON_NAME]" at bounding box center [443, 340] width 299 height 64
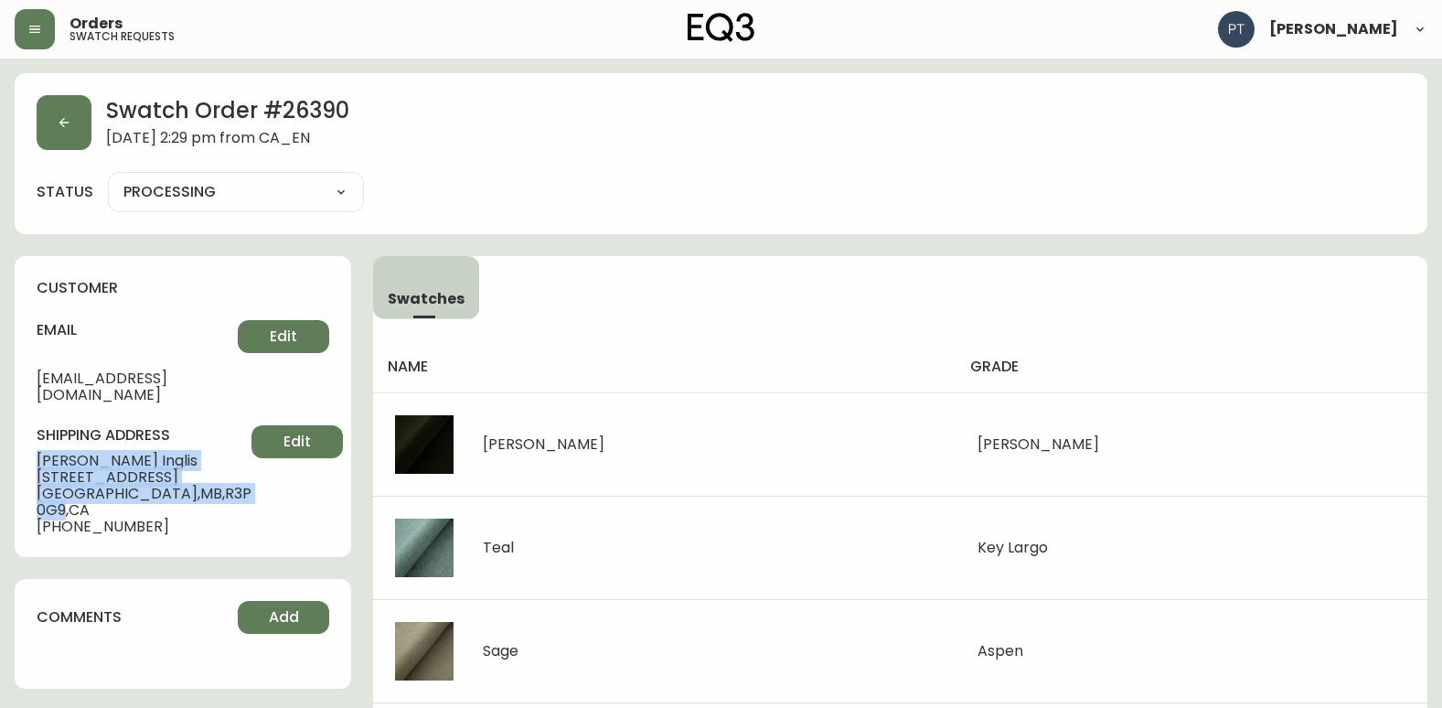
drag, startPoint x: 35, startPoint y: 438, endPoint x: 201, endPoint y: 479, distance: 171.4
click at [201, 479] on div "customer email [EMAIL_ADDRESS][DOMAIN_NAME] Edit shipping address [PERSON_NAME]…" at bounding box center [183, 406] width 336 height 301
copy div "[PERSON_NAME] [STREET_ADDRESS]"
click at [50, 116] on button "button" at bounding box center [64, 122] width 55 height 55
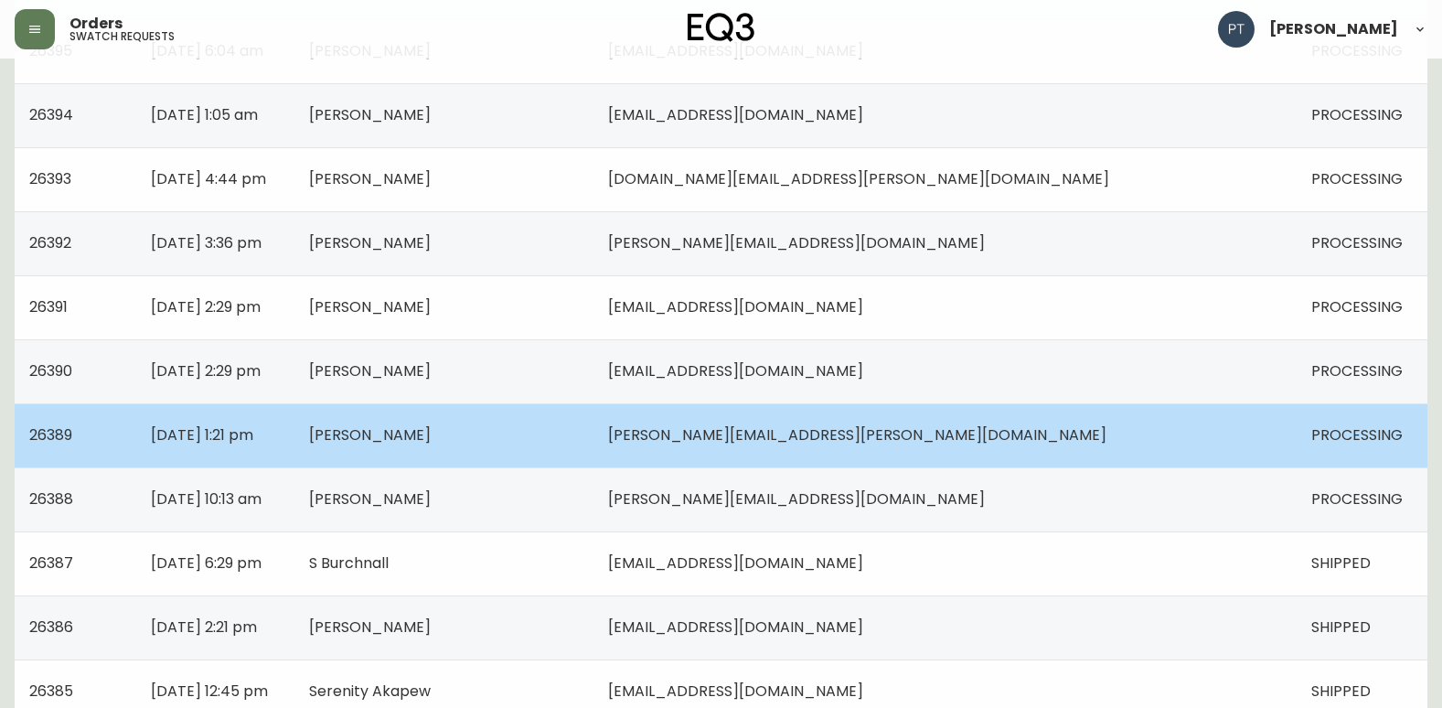
scroll to position [640, 0]
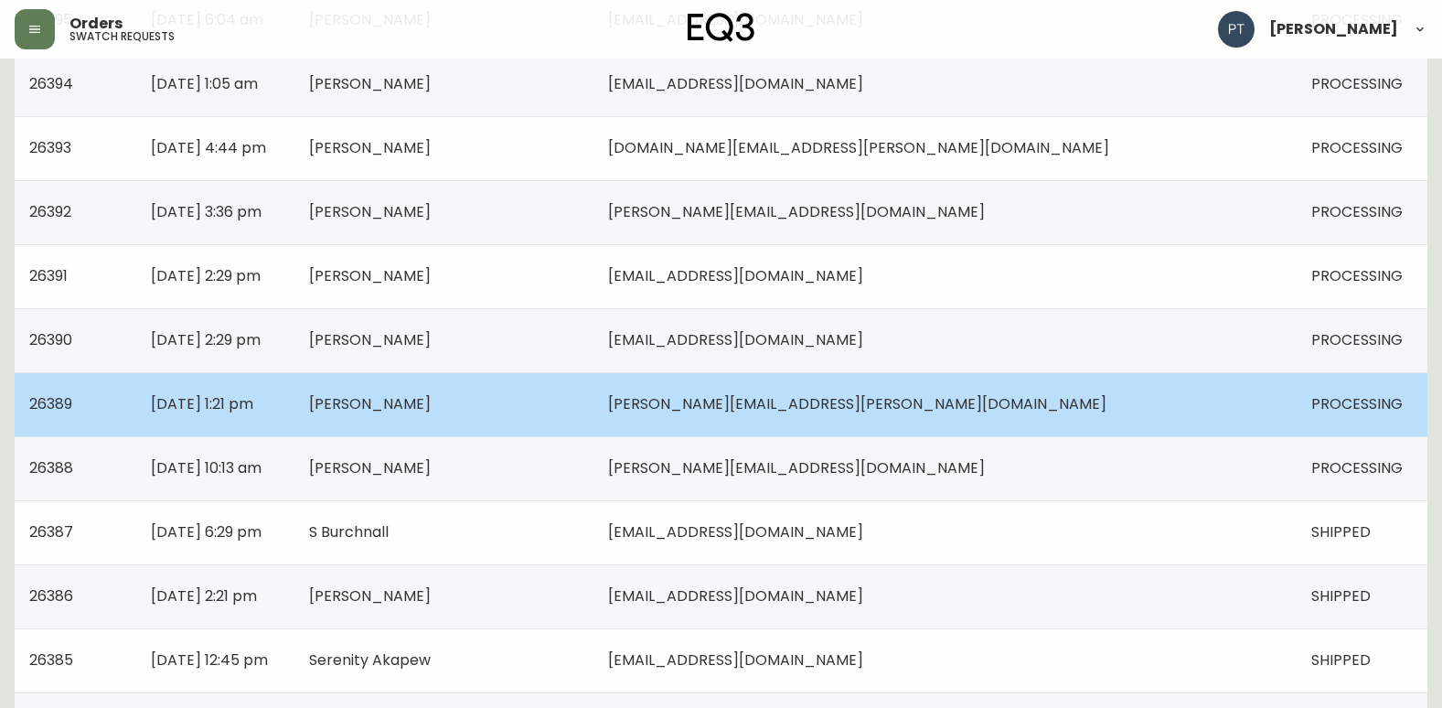
click at [294, 399] on td "[DATE] 1:21 pm" at bounding box center [215, 404] width 158 height 64
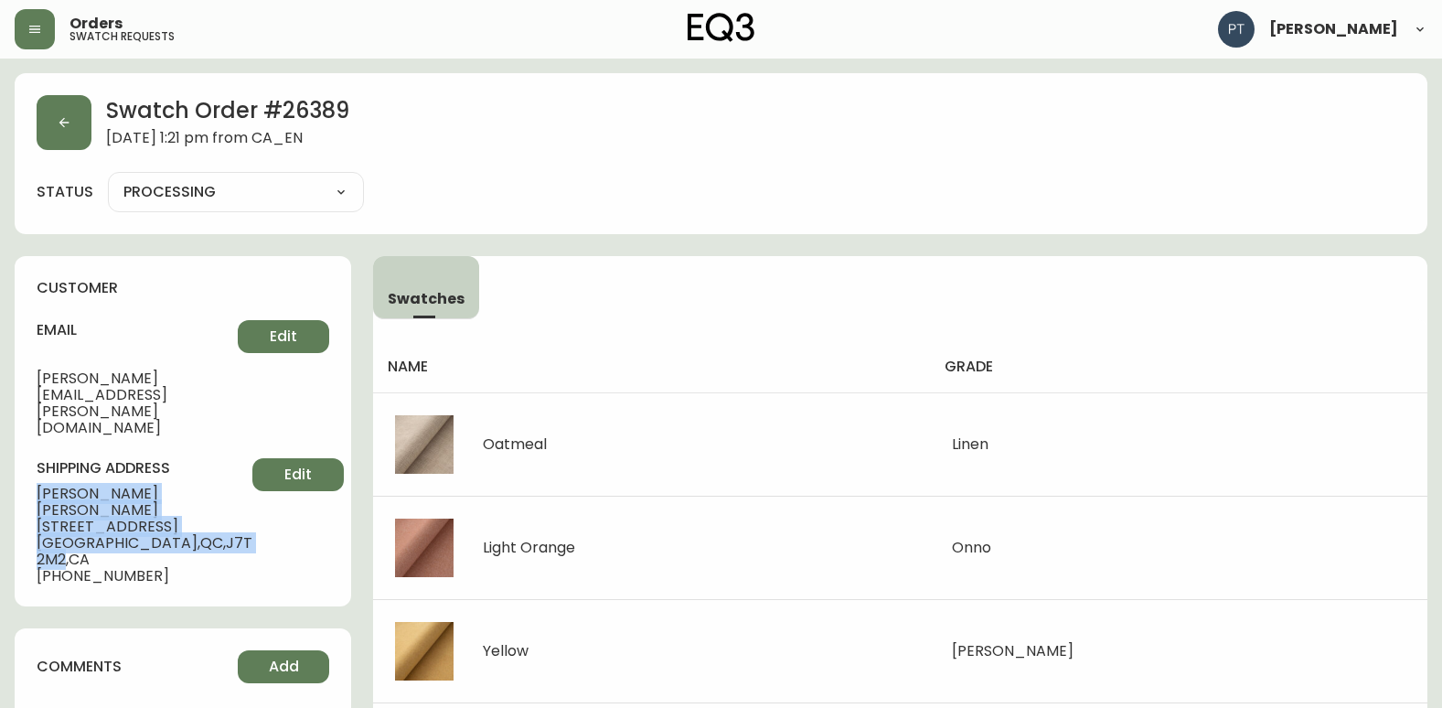
drag, startPoint x: 35, startPoint y: 439, endPoint x: 219, endPoint y: 474, distance: 187.2
click at [219, 474] on div "customer email [PERSON_NAME][EMAIL_ADDRESS][PERSON_NAME][DOMAIN_NAME] Edit ship…" at bounding box center [183, 431] width 336 height 350
click at [97, 131] on div "Swatch Order # 26389 [DATE] 1:21 pm from CA_EN" at bounding box center [721, 122] width 1369 height 55
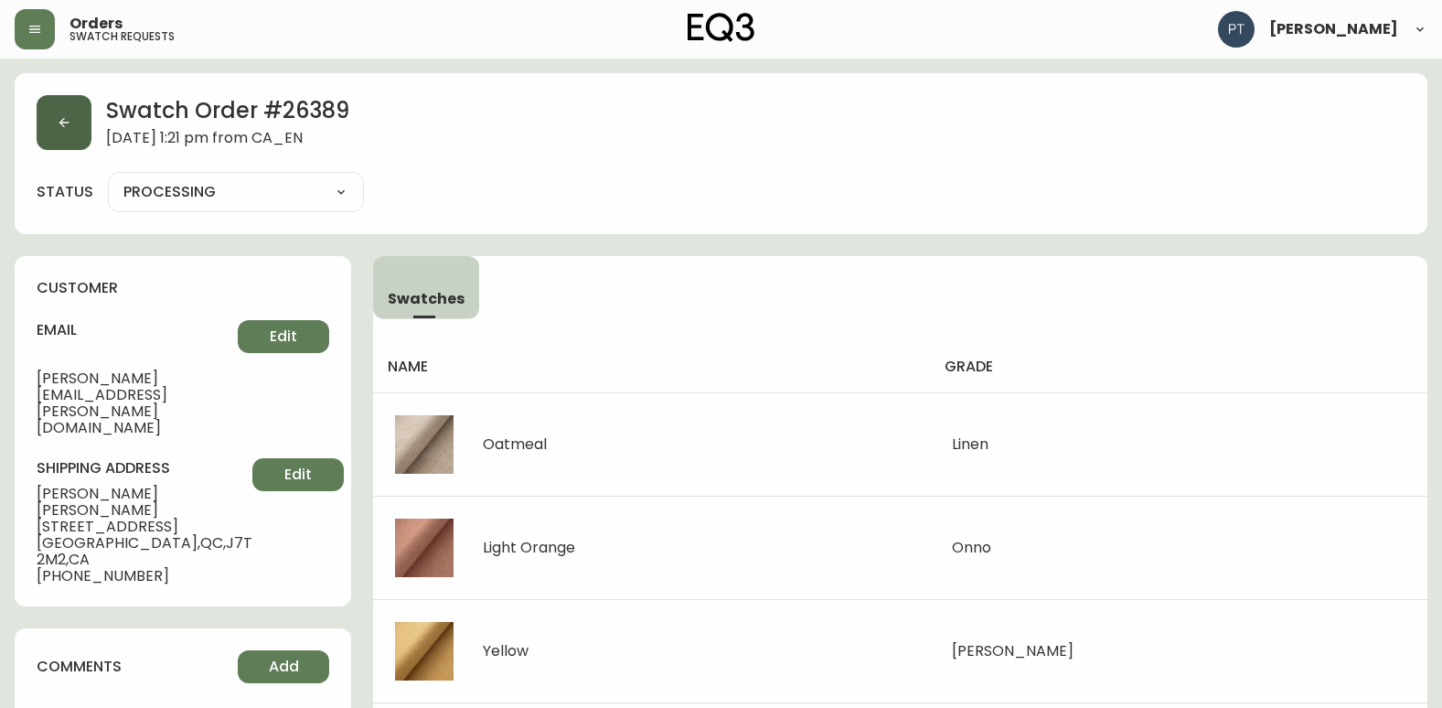
click at [87, 130] on button "button" at bounding box center [64, 122] width 55 height 55
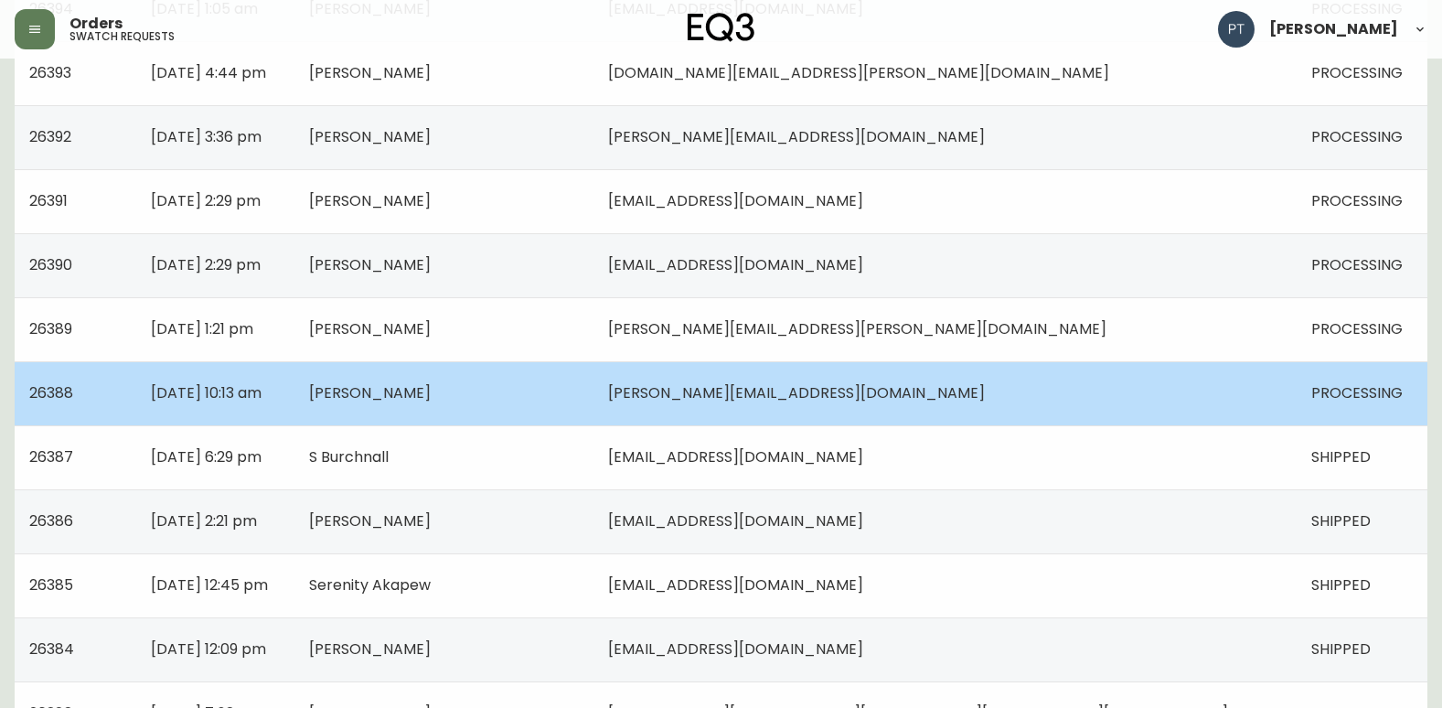
scroll to position [731, 0]
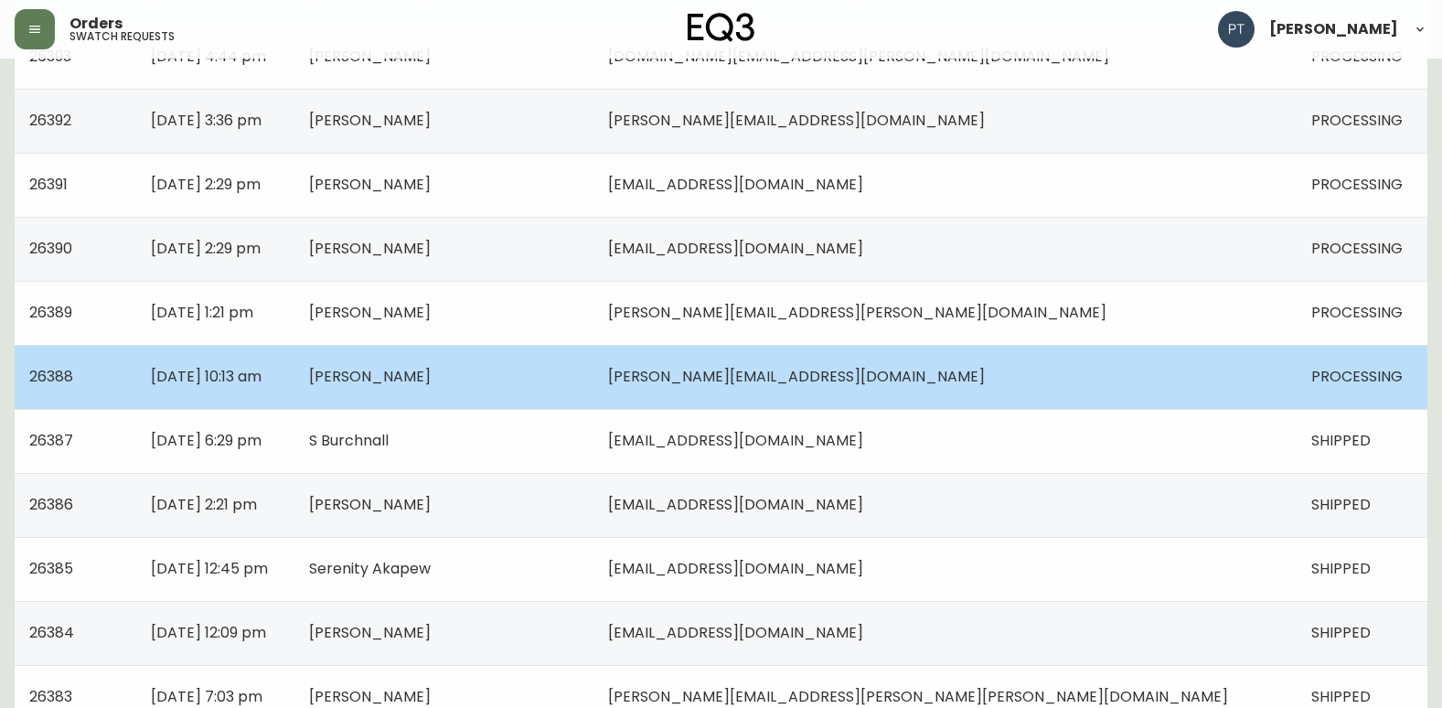
click at [796, 373] on span "[PERSON_NAME][EMAIL_ADDRESS][DOMAIN_NAME]" at bounding box center [796, 376] width 377 height 21
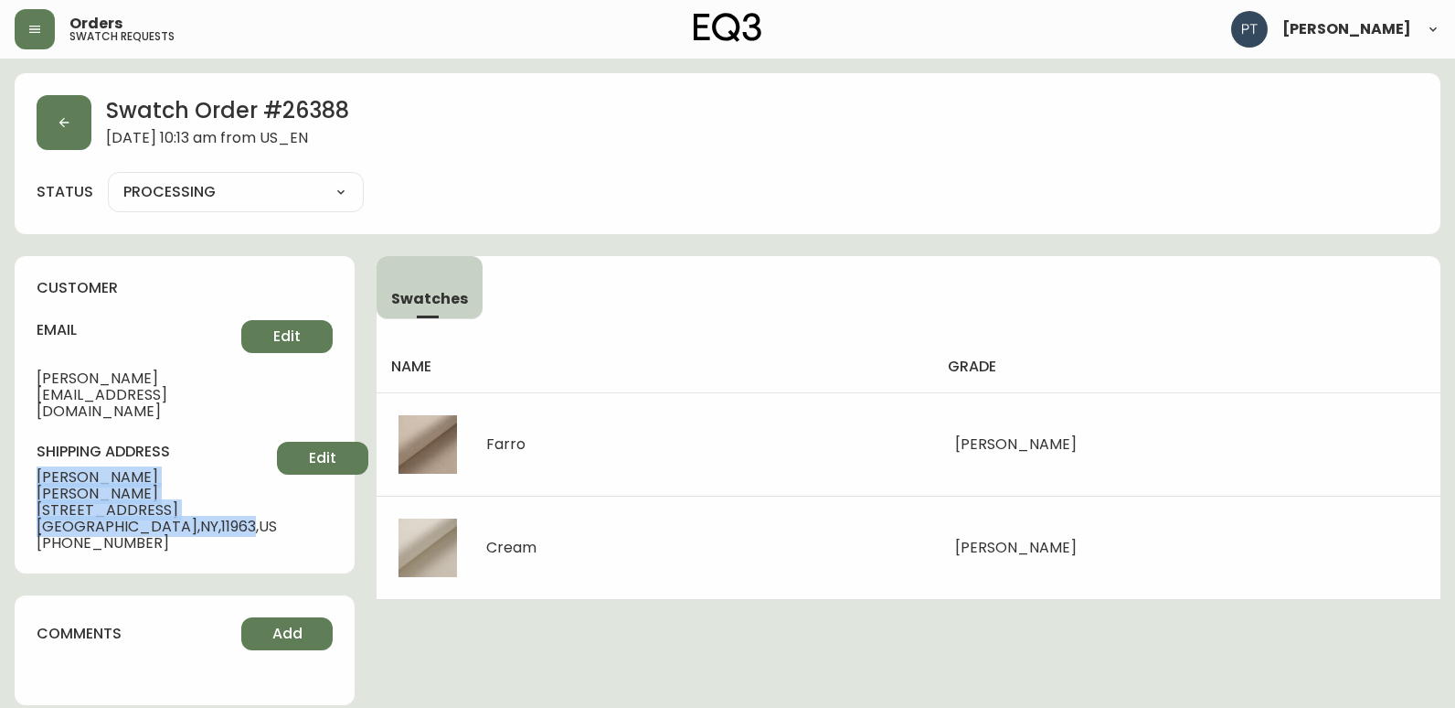
drag, startPoint x: 36, startPoint y: 442, endPoint x: 186, endPoint y: 474, distance: 153.1
click at [186, 474] on div "customer email [PERSON_NAME][EMAIL_ADDRESS][DOMAIN_NAME] Edit shipping address …" at bounding box center [185, 414] width 340 height 317
click at [59, 120] on icon "button" at bounding box center [64, 122] width 15 height 15
